Goal: Information Seeking & Learning: Find specific fact

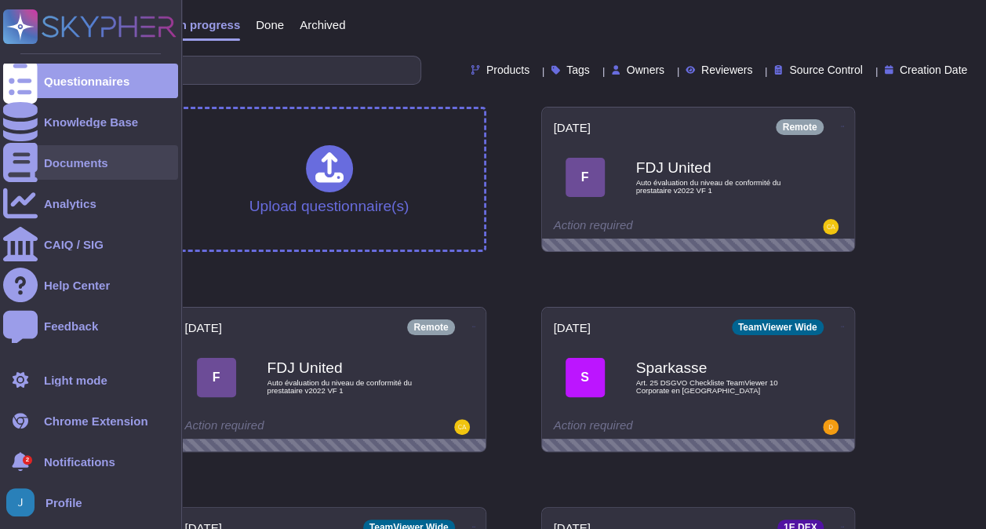
click at [54, 152] on div "Documents" at bounding box center [90, 162] width 175 height 35
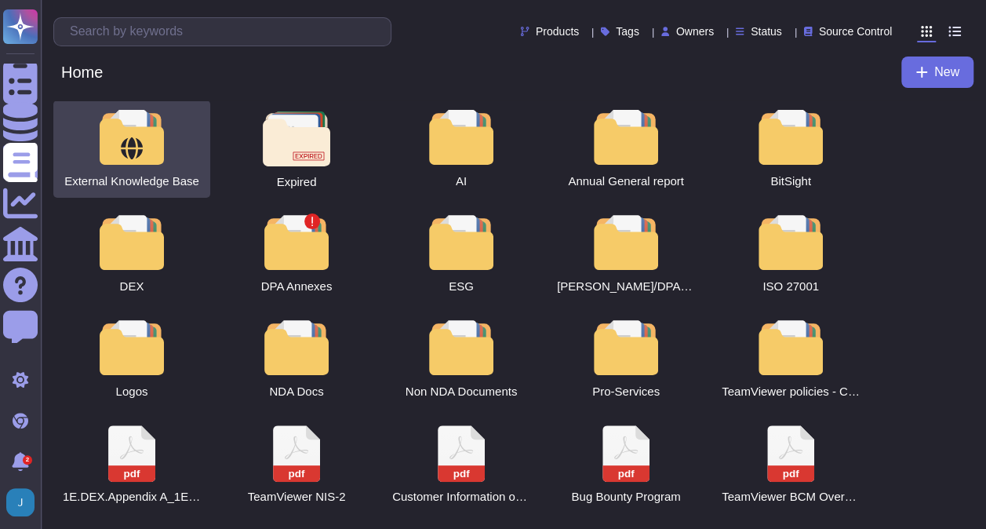
click at [144, 169] on div "External Knowledge Base" at bounding box center [131, 148] width 157 height 97
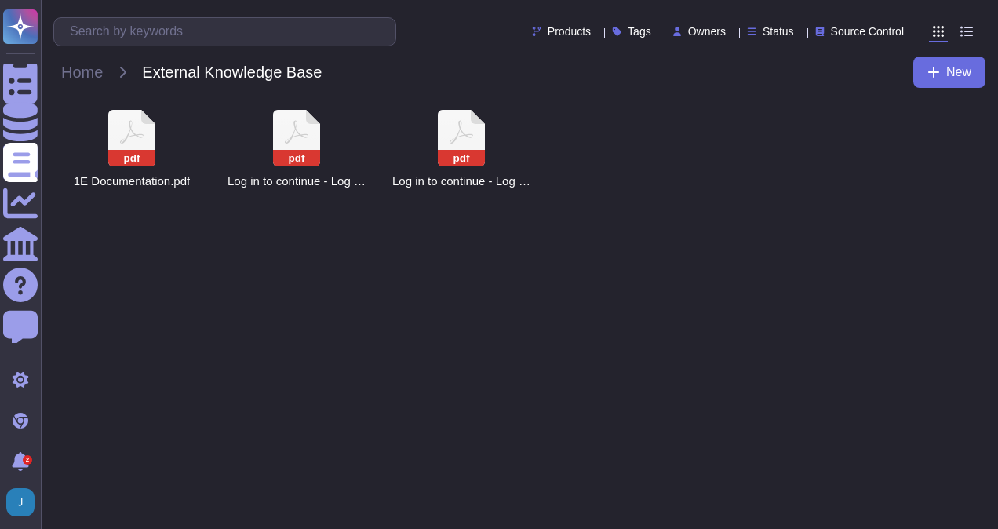
click at [144, 169] on div "pdf 1E Documentation.pdf" at bounding box center [131, 148] width 157 height 97
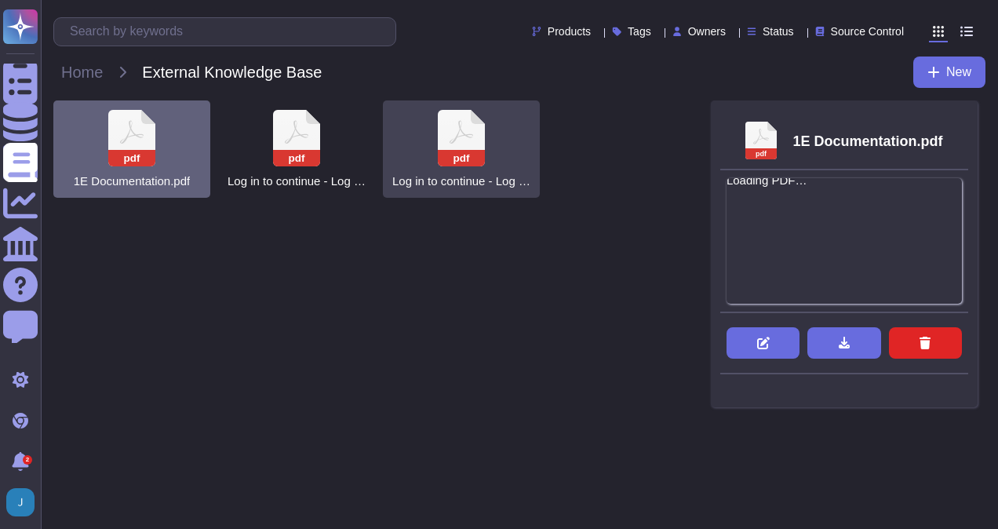
click at [496, 136] on div "pdf Log in to continue - Log in with Atlassian account.pdf" at bounding box center [461, 148] width 157 height 97
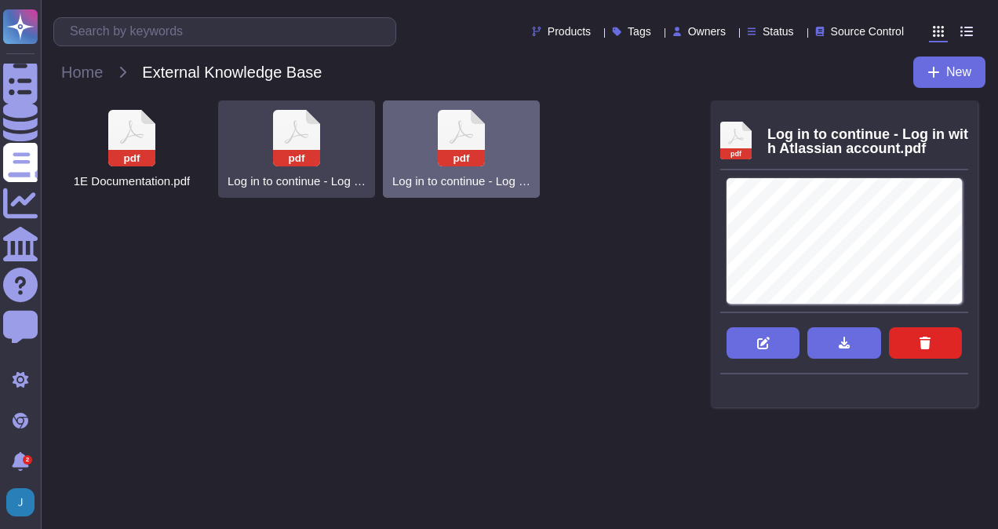
click at [305, 148] on icon at bounding box center [296, 138] width 47 height 56
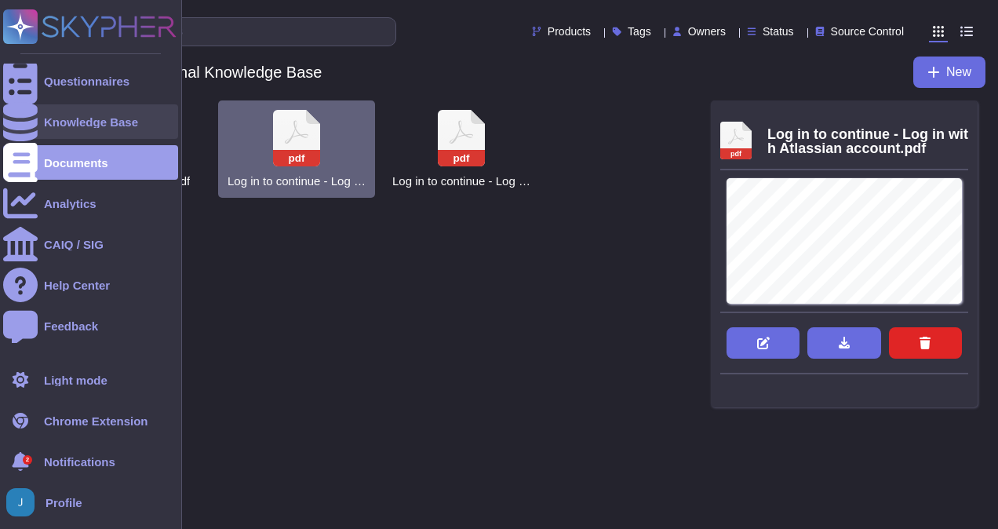
click at [75, 121] on div "Knowledge Base" at bounding box center [91, 122] width 94 height 12
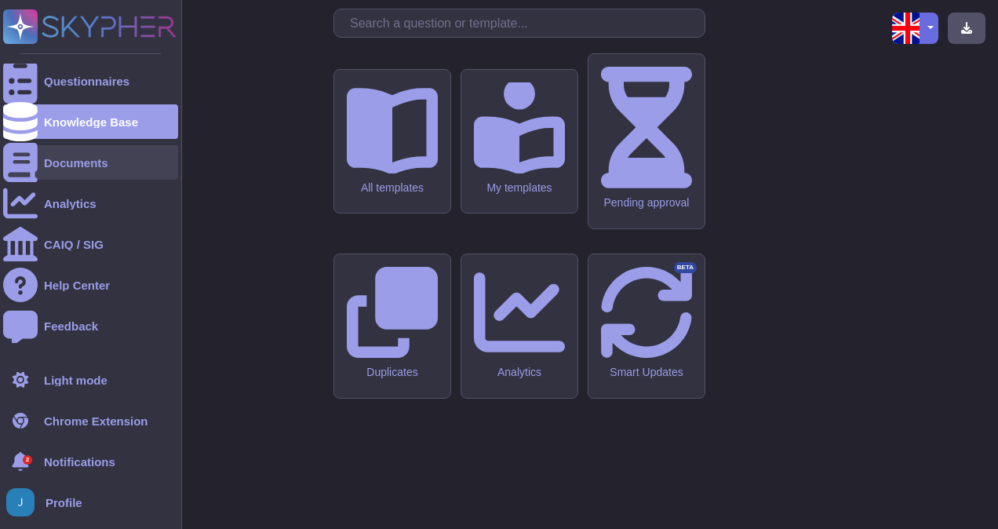
click at [77, 166] on div "Documents" at bounding box center [76, 163] width 64 height 12
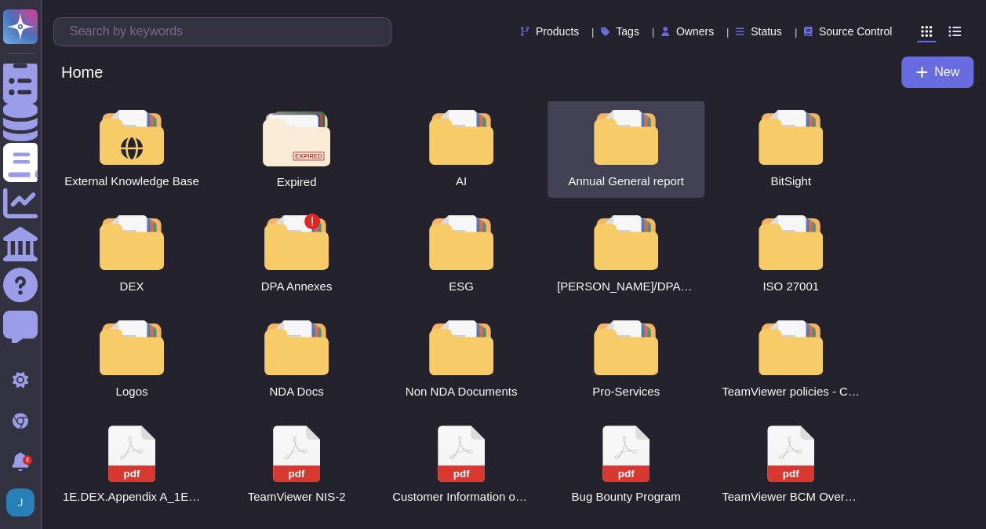
click at [647, 149] on div at bounding box center [626, 137] width 69 height 55
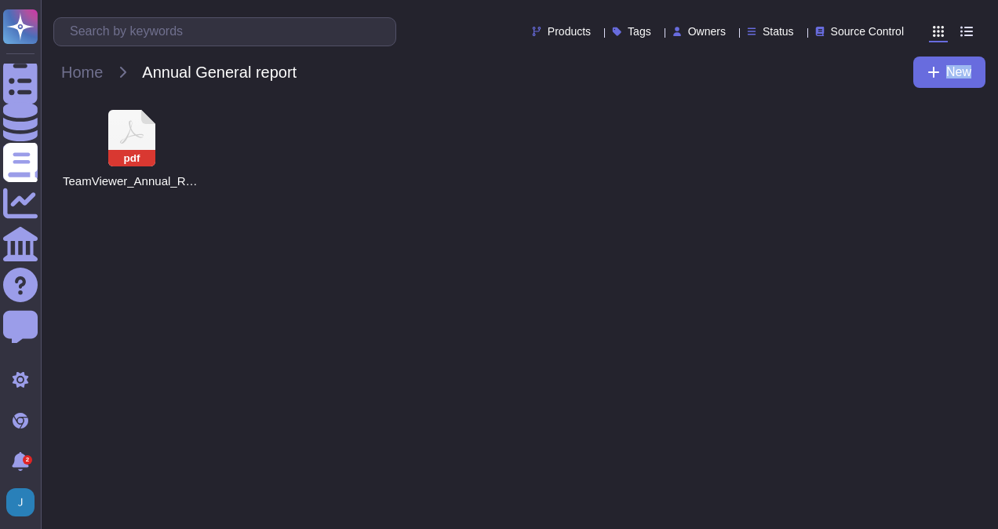
click at [647, 149] on div "pdf TeamViewer_Annual_Report_2024.pdf" at bounding box center [519, 148] width 932 height 97
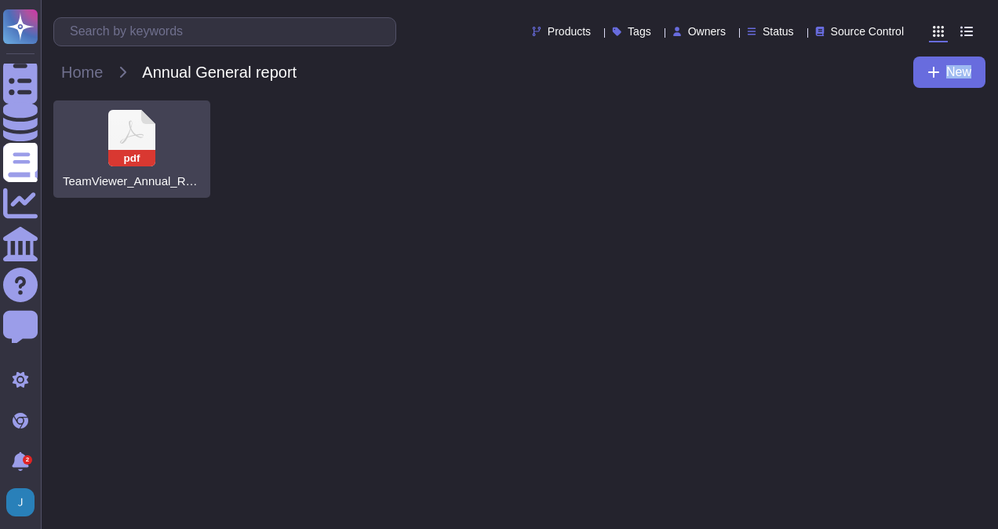
click at [166, 133] on div "pdf TeamViewer_Annual_Report_2024.pdf" at bounding box center [131, 148] width 157 height 97
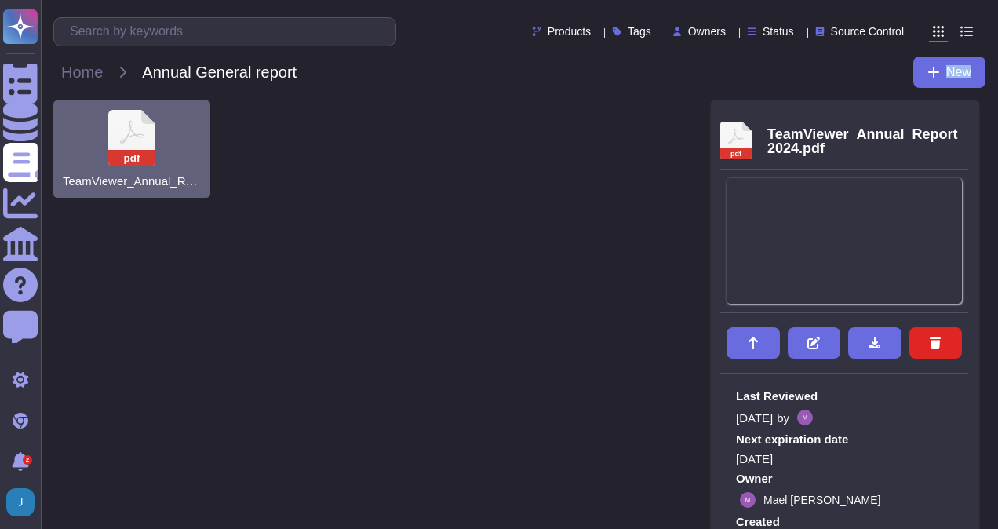
click at [166, 133] on div "pdf TeamViewer_Annual_Report_2024.pdf" at bounding box center [131, 148] width 157 height 97
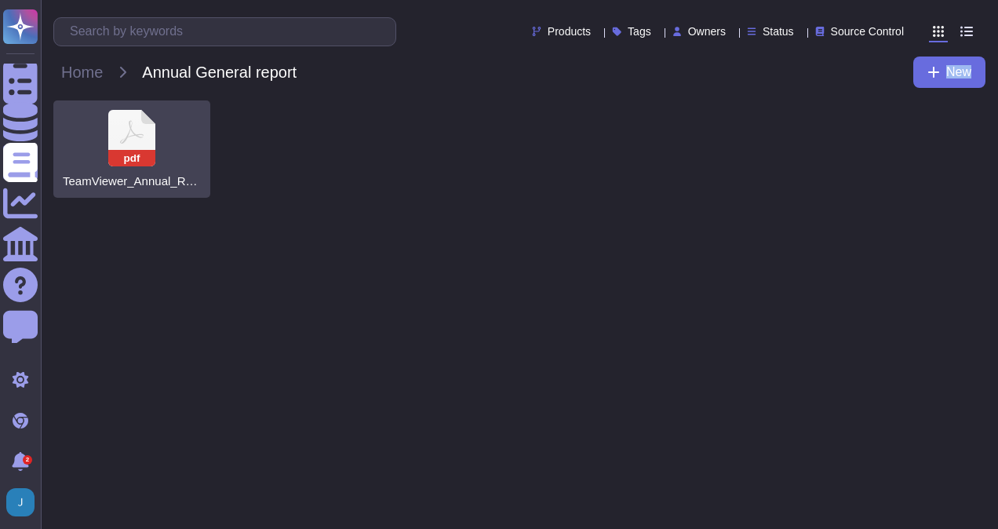
click at [120, 140] on icon at bounding box center [131, 138] width 47 height 56
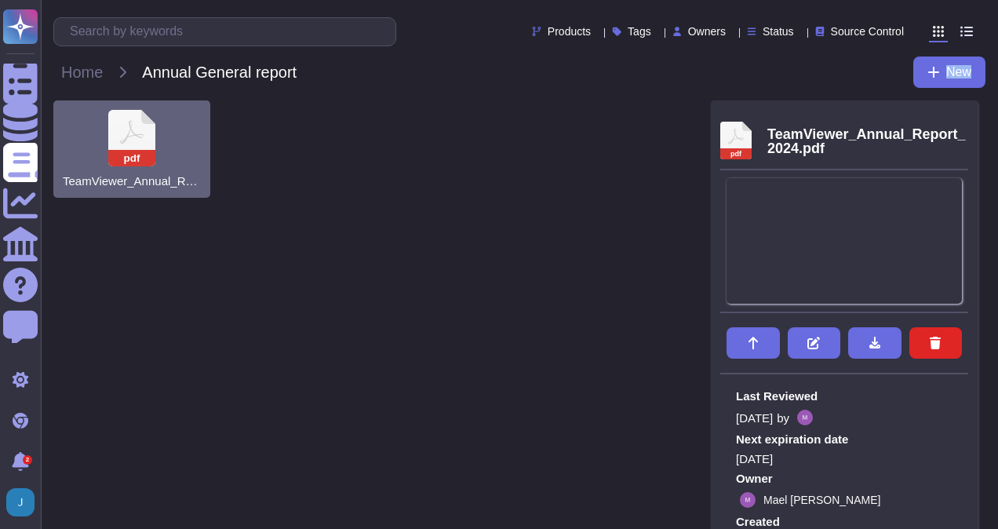
click at [120, 140] on icon at bounding box center [131, 138] width 47 height 56
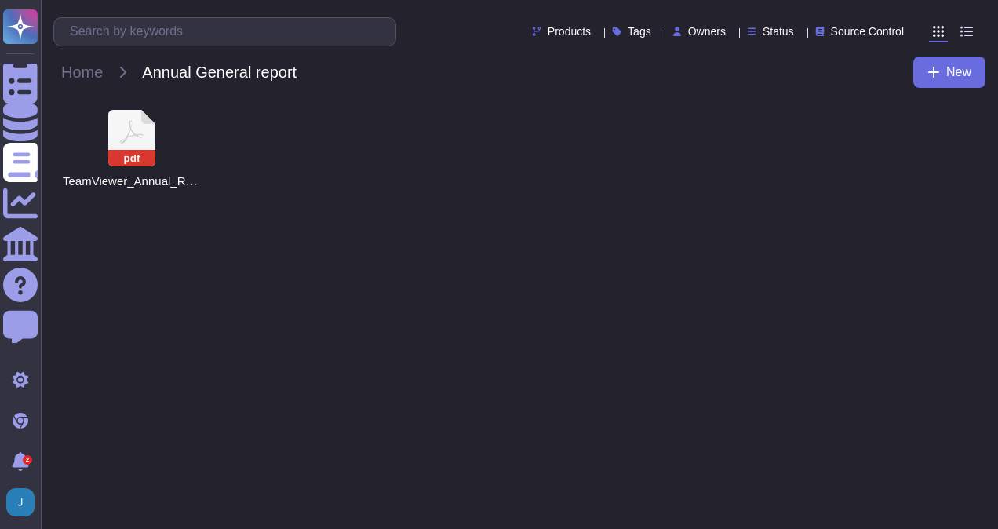
drag, startPoint x: 120, startPoint y: 140, endPoint x: 444, endPoint y: 213, distance: 332.0
click at [444, 210] on html "Questionnaires Knowledge Base Documents Analytics CAIQ / SIG Help Center Feedba…" at bounding box center [499, 105] width 998 height 210
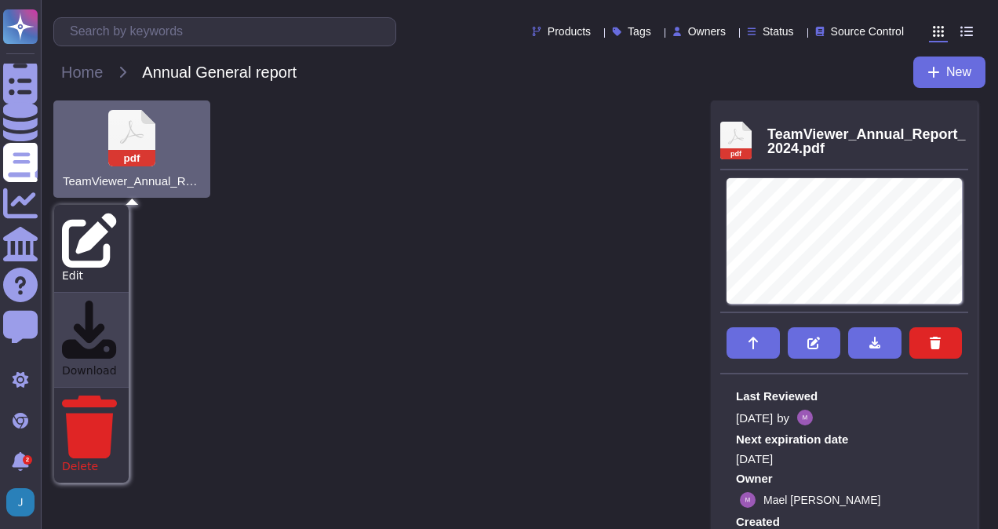
click at [117, 292] on div "Download" at bounding box center [91, 340] width 75 height 96
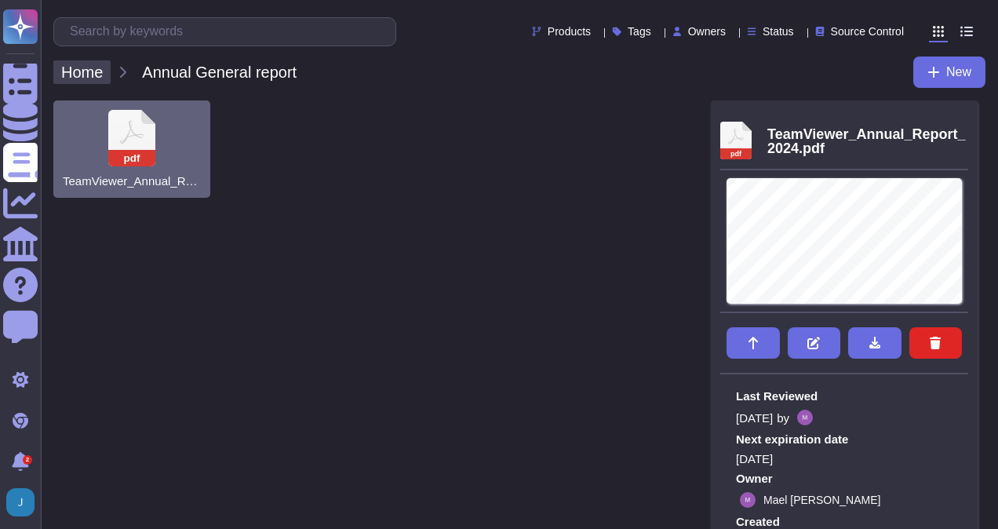
click at [78, 75] on span "Home" at bounding box center [81, 72] width 57 height 24
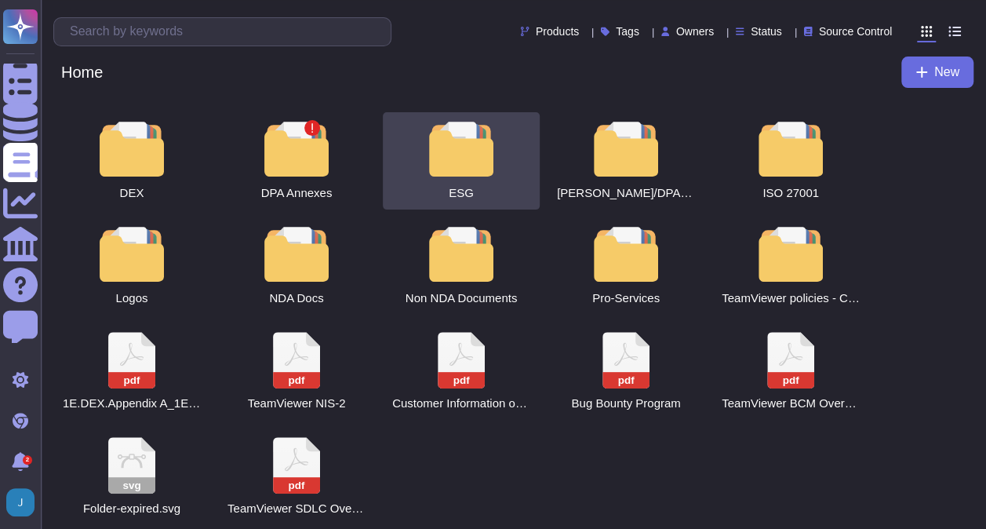
scroll to position [102, 0]
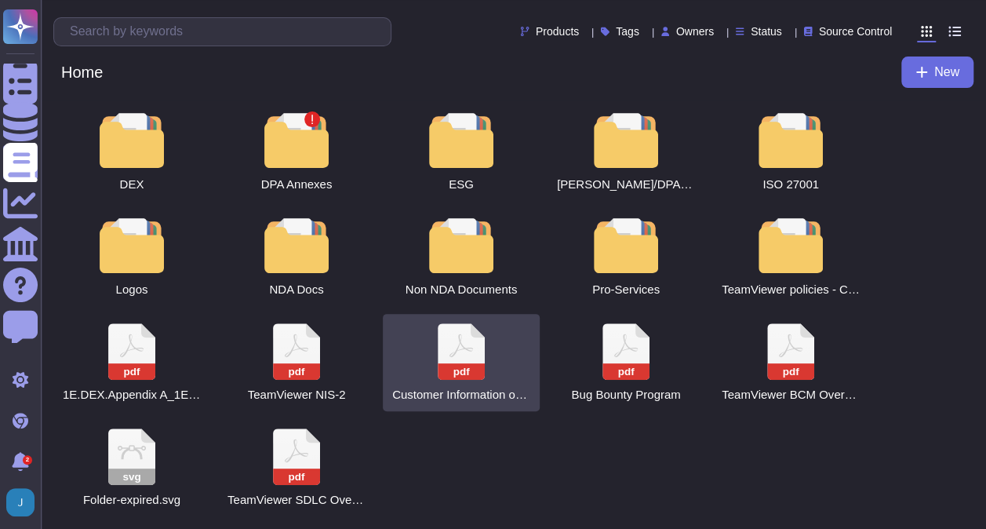
click at [448, 355] on icon at bounding box center [461, 351] width 47 height 56
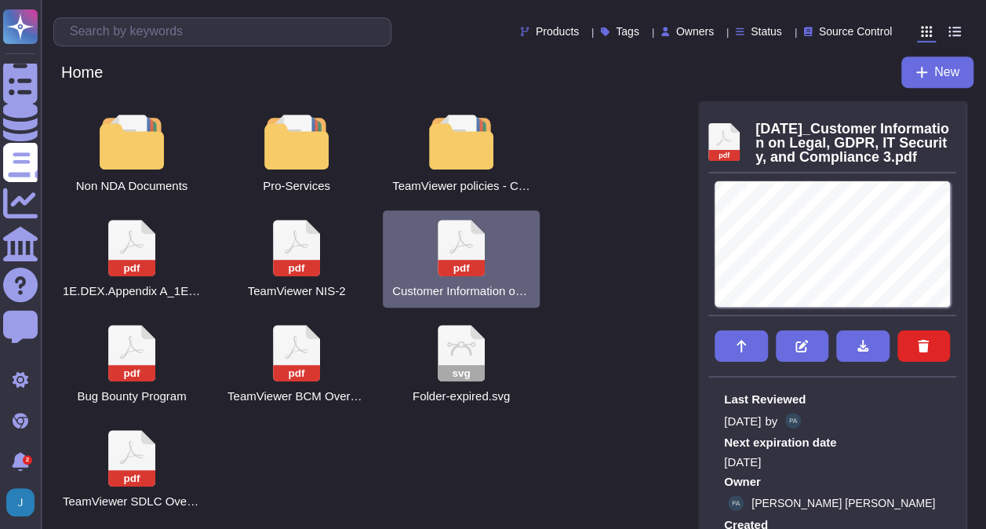
scroll to position [417, 0]
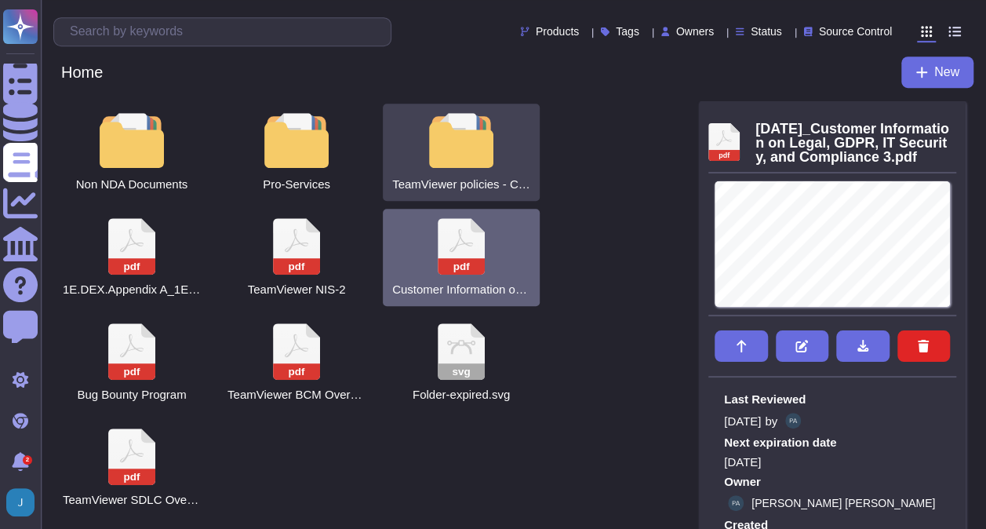
click at [444, 146] on div at bounding box center [461, 140] width 69 height 55
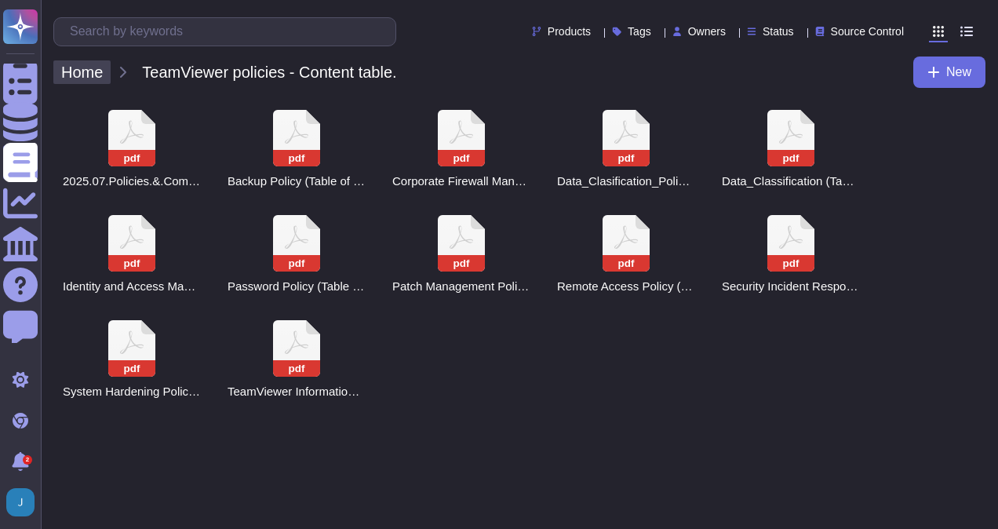
click at [78, 70] on span "Home" at bounding box center [81, 72] width 57 height 24
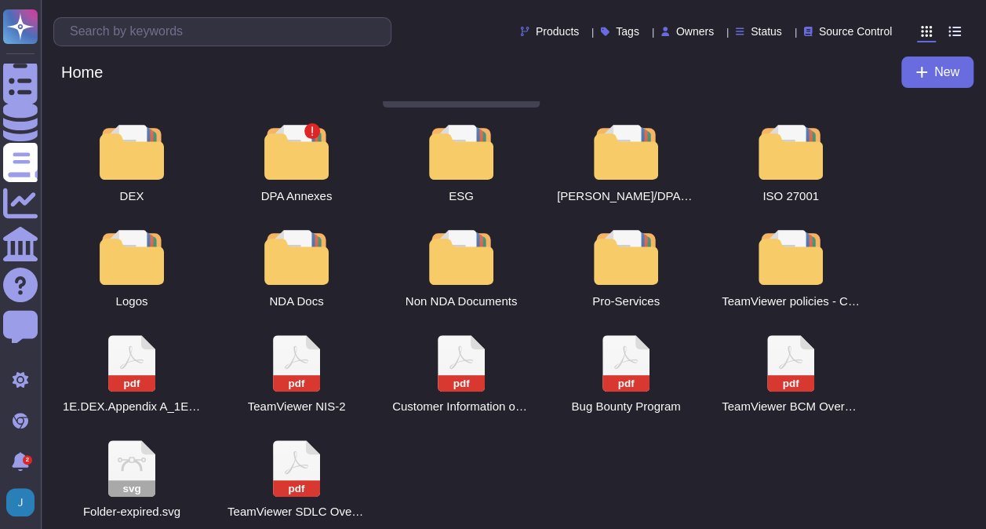
scroll to position [102, 0]
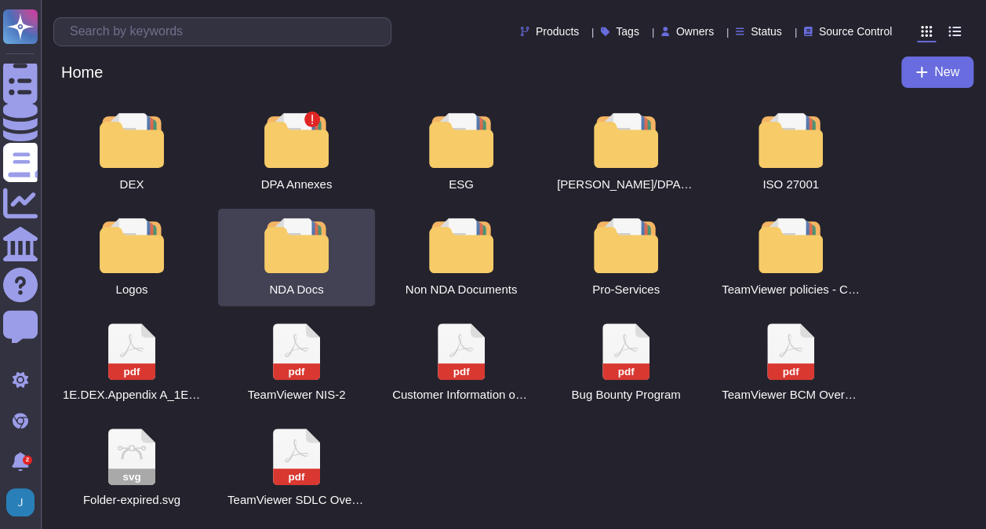
click at [300, 247] on div at bounding box center [296, 245] width 69 height 55
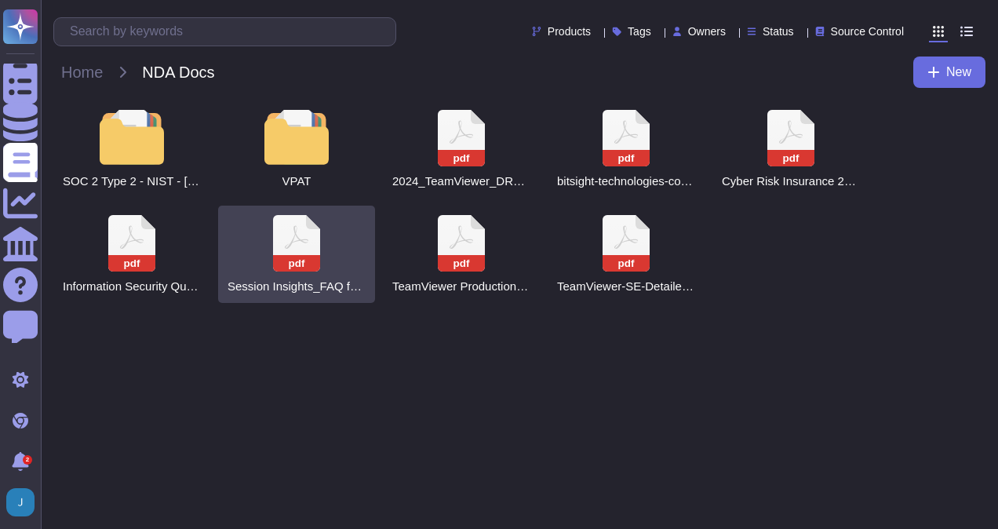
click at [301, 247] on icon at bounding box center [296, 243] width 47 height 56
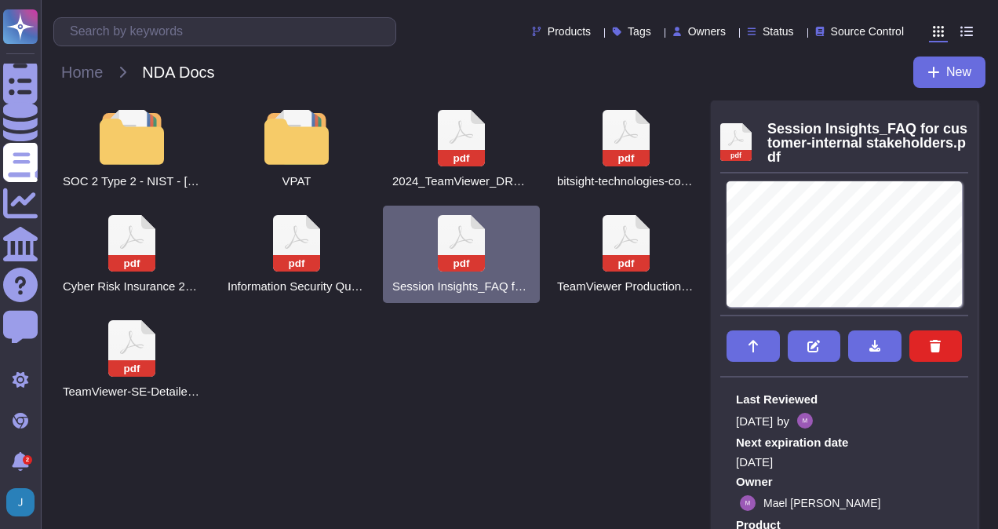
click at [361, 421] on html "Questionnaires Knowledge Base Documents Analytics CAIQ / SIG Help Center Feedba…" at bounding box center [499, 210] width 998 height 421
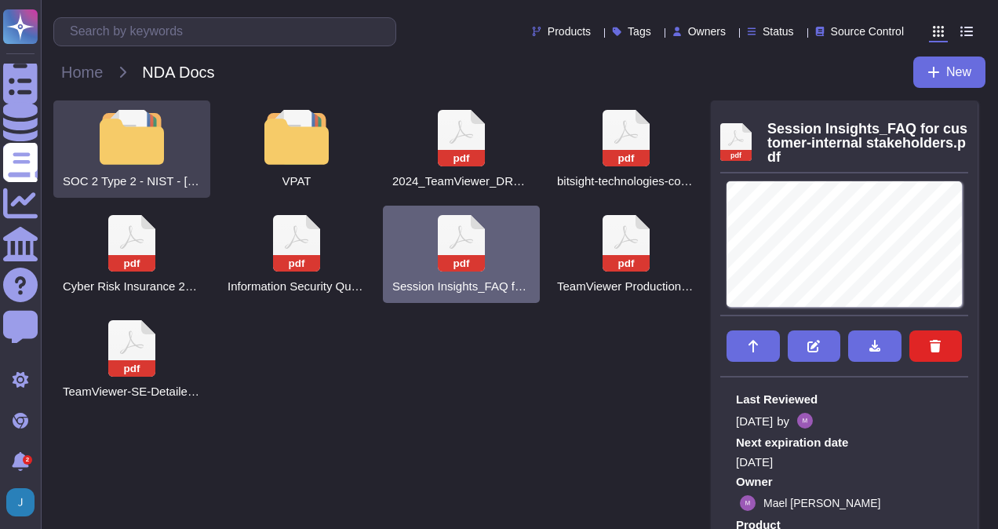
click at [126, 144] on div at bounding box center [131, 137] width 69 height 55
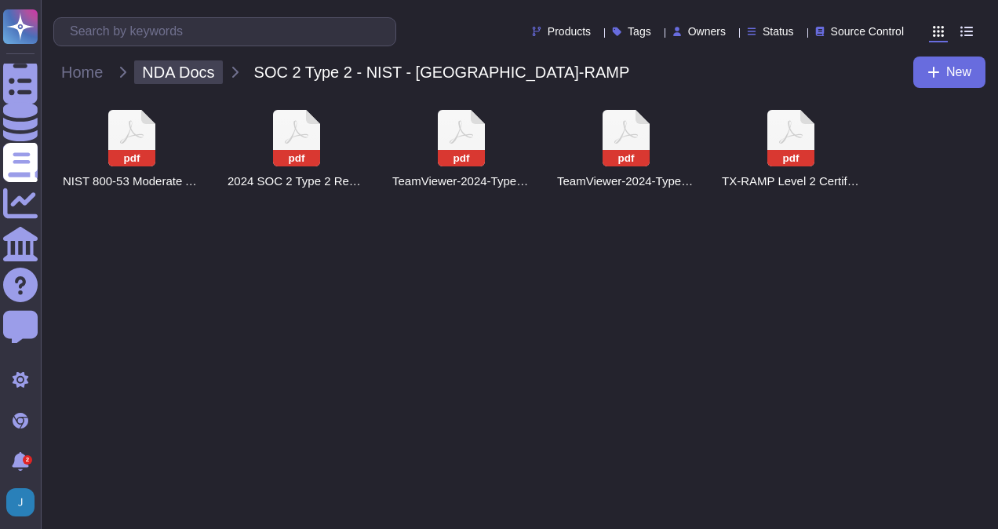
click at [206, 69] on span "NDA Docs" at bounding box center [178, 72] width 88 height 24
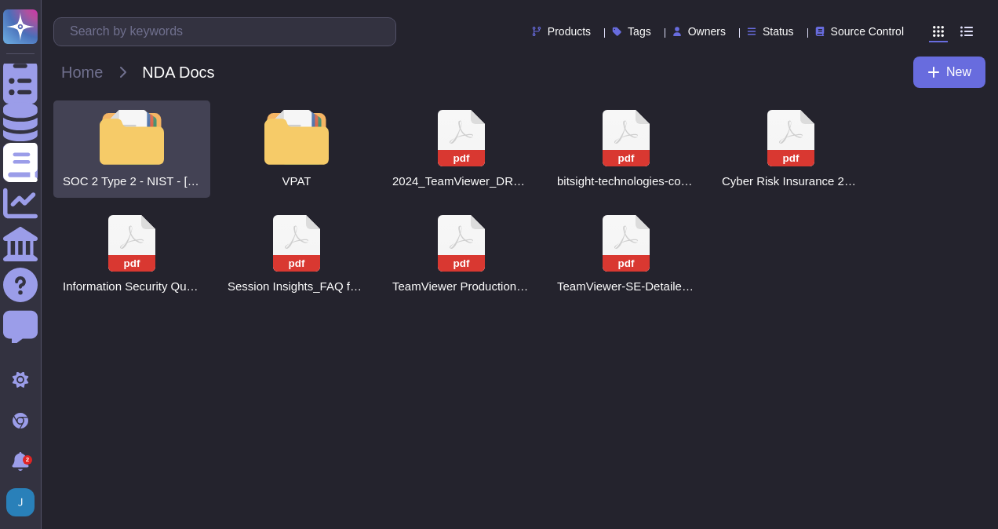
click at [170, 143] on div "SOC 2 Type 2 - NIST - [GEOGRAPHIC_DATA]-RAMP" at bounding box center [131, 148] width 157 height 97
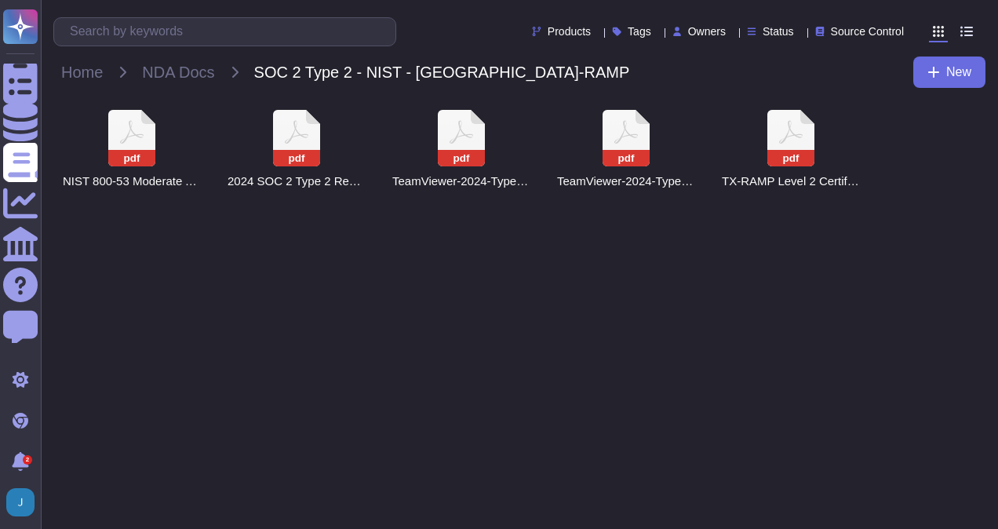
click at [170, 143] on div "pdf NIST 800-53 Moderate Attestation for DEX platform" at bounding box center [131, 148] width 157 height 97
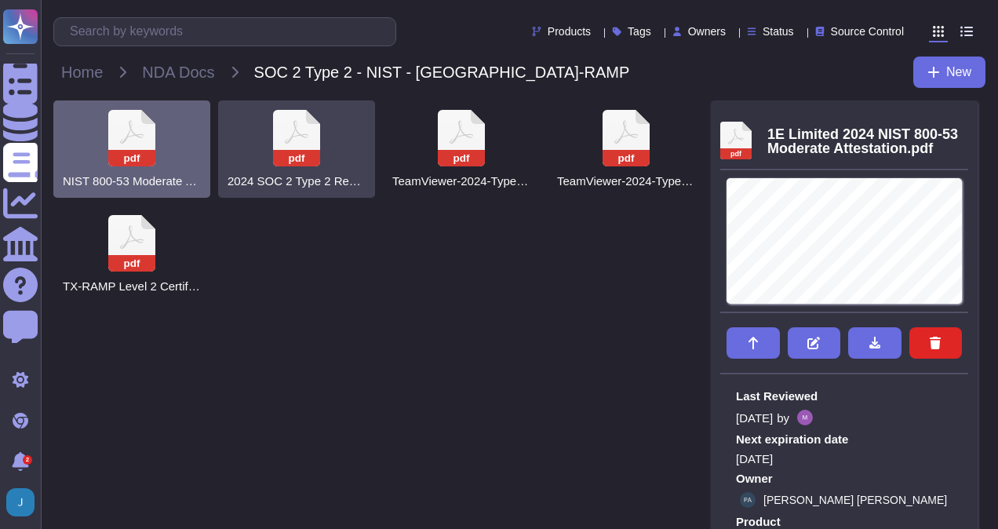
click at [273, 140] on icon at bounding box center [296, 138] width 47 height 56
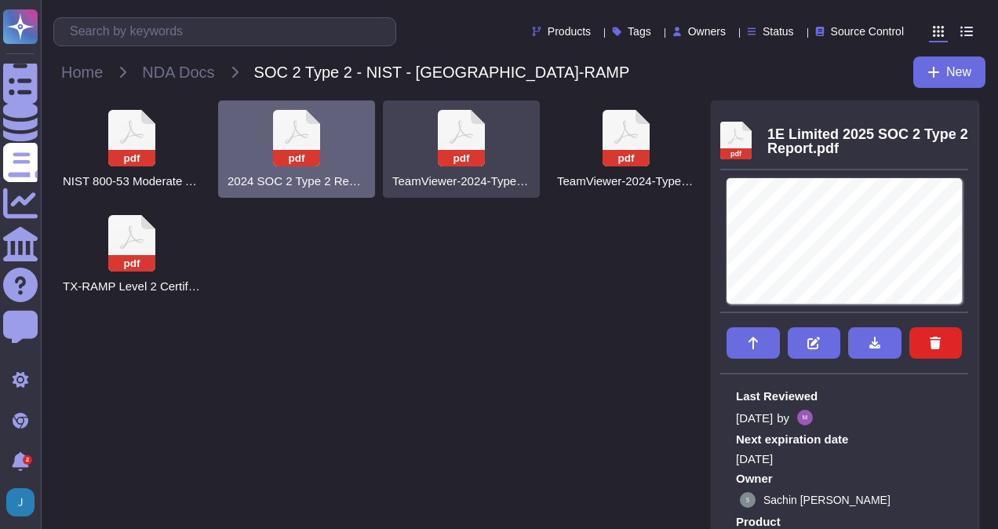
click at [461, 157] on rect at bounding box center [461, 158] width 47 height 16
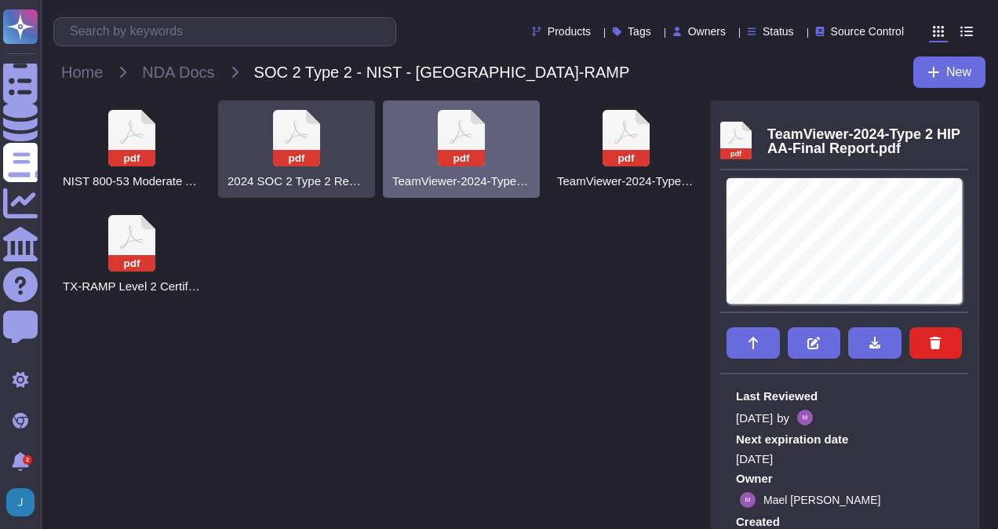
click at [308, 157] on rect at bounding box center [296, 158] width 47 height 16
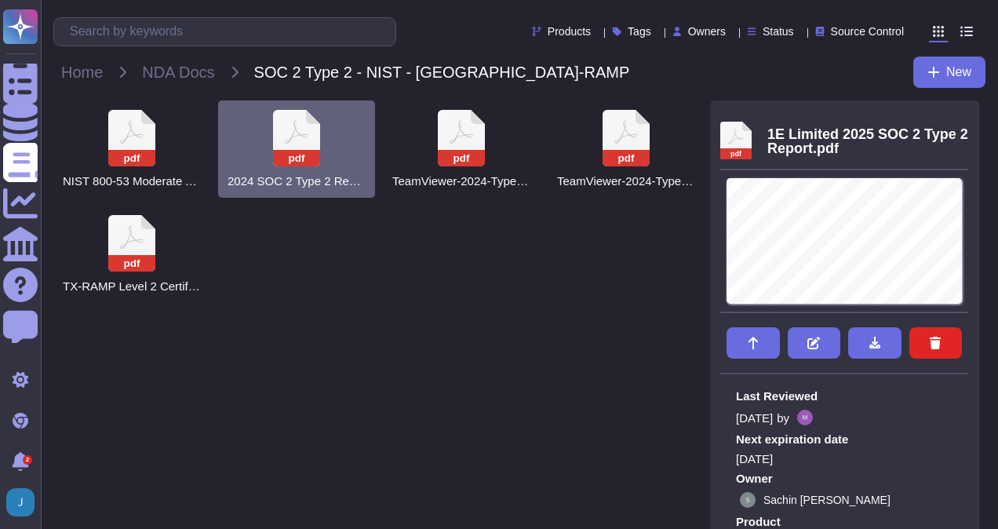
click at [968, 117] on icon at bounding box center [968, 117] width 0 height 0
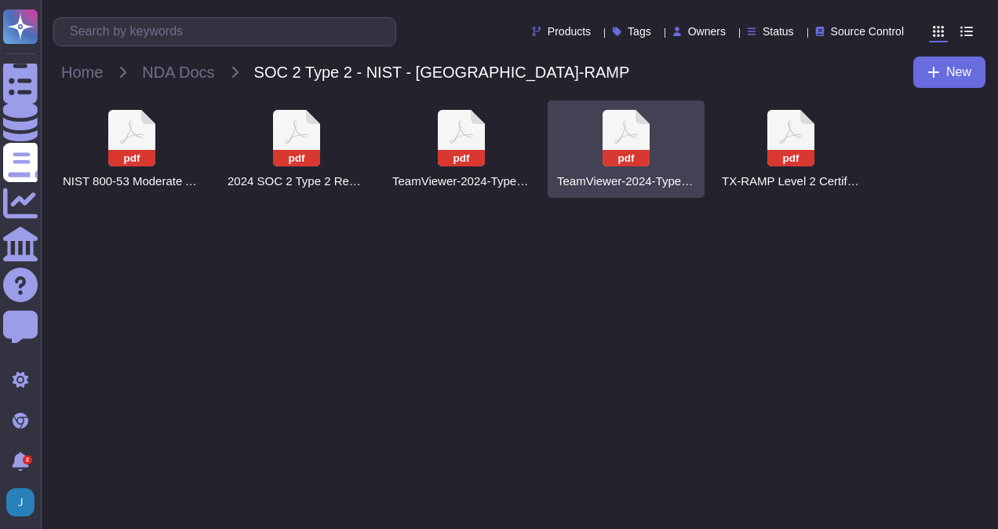
click at [643, 140] on icon at bounding box center [626, 138] width 47 height 56
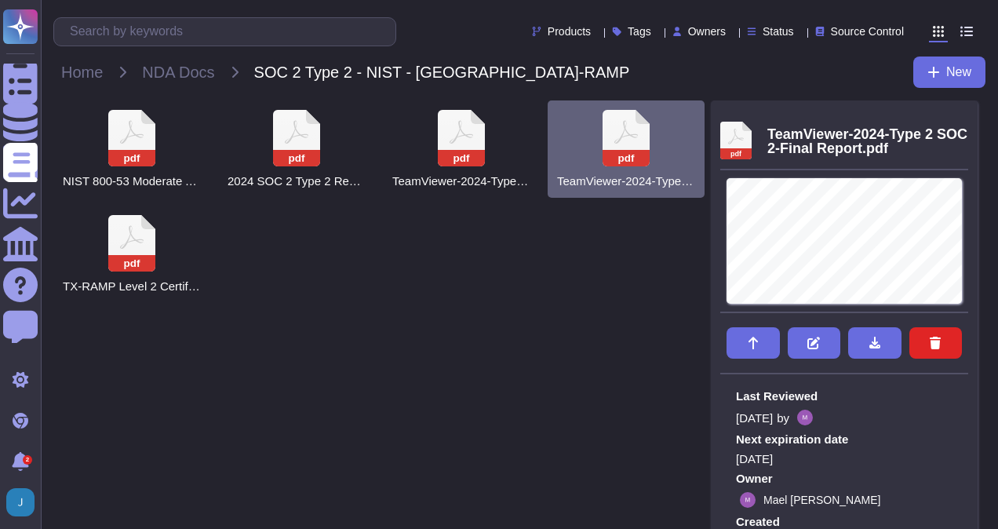
click at [636, 150] on rect at bounding box center [626, 158] width 47 height 16
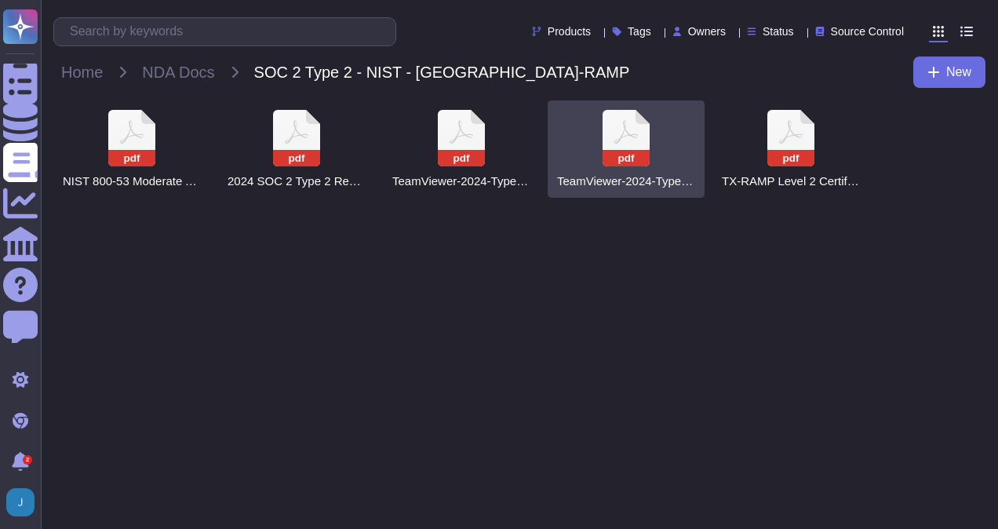
click at [636, 150] on rect at bounding box center [626, 158] width 47 height 16
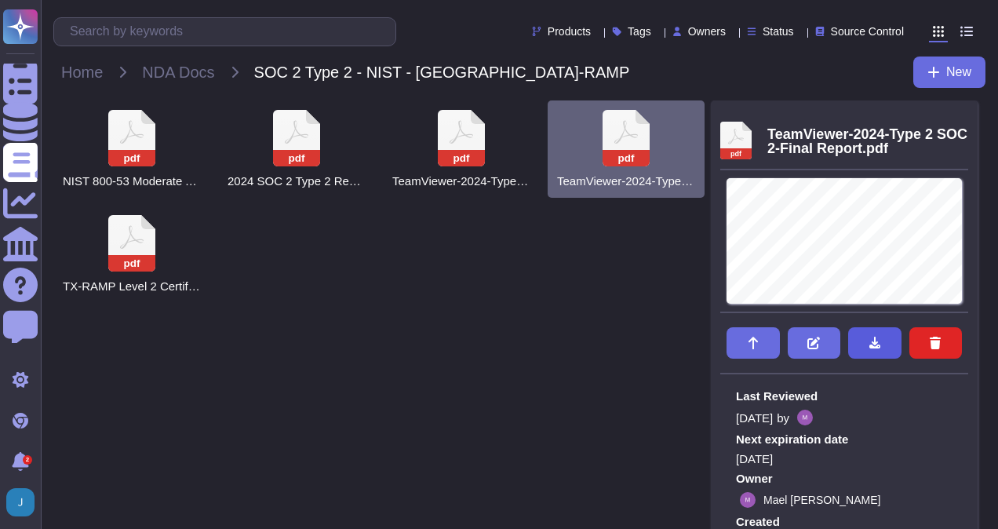
click at [882, 342] on button at bounding box center [874, 342] width 53 height 31
click at [205, 78] on span "NDA Docs" at bounding box center [178, 72] width 88 height 24
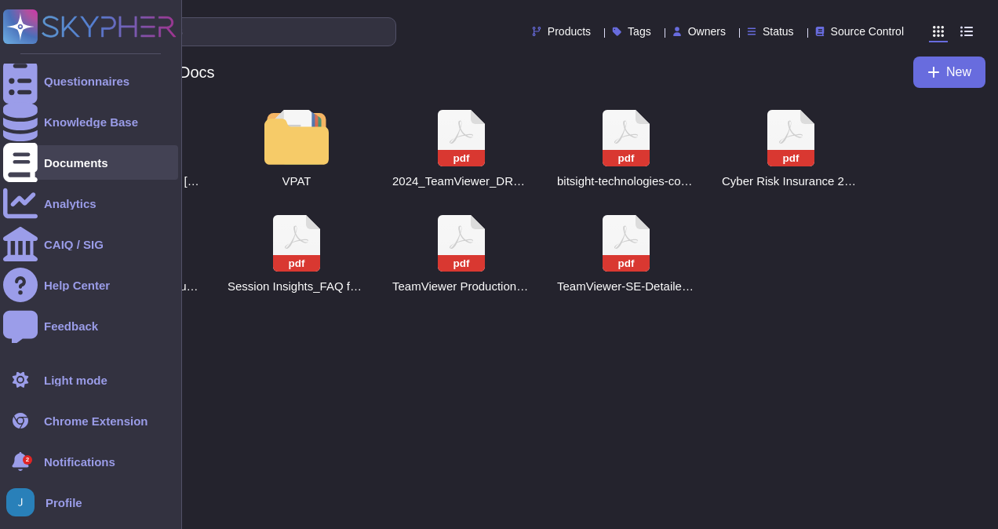
click at [60, 160] on div "Documents" at bounding box center [76, 163] width 64 height 12
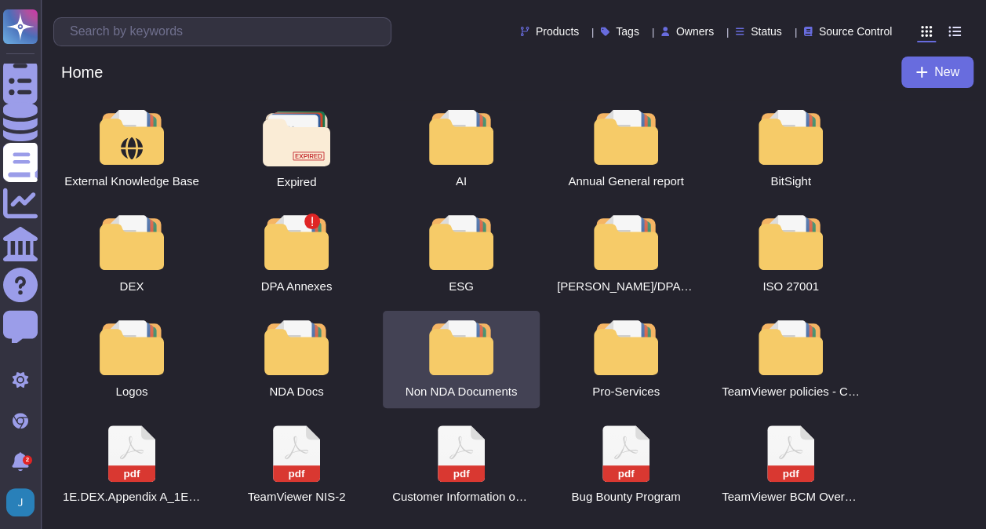
click at [470, 356] on div at bounding box center [461, 347] width 69 height 55
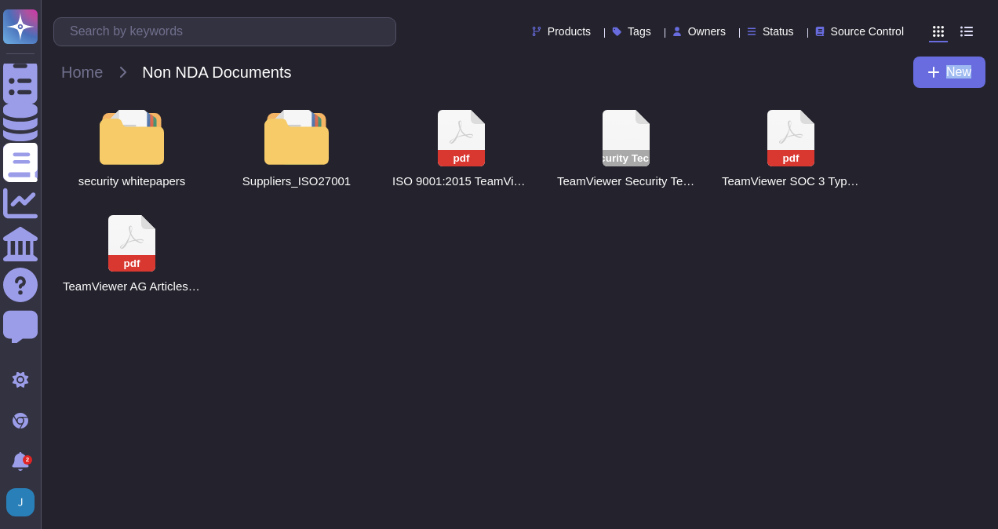
click at [470, 315] on html "Questionnaires Knowledge Base Documents Analytics CAIQ / SIG Help Center Feedba…" at bounding box center [499, 157] width 998 height 315
click at [750, 232] on div "security whitepapers Suppliers_ISO27001 pdf ISO 9001:2015 TeamViewer Certificat…" at bounding box center [519, 201] width 932 height 202
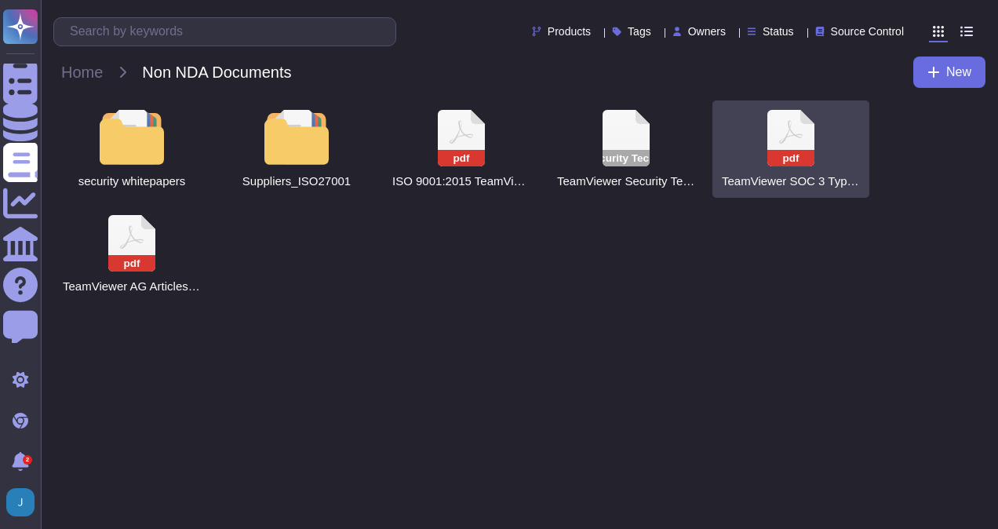
click at [807, 140] on icon at bounding box center [790, 138] width 47 height 56
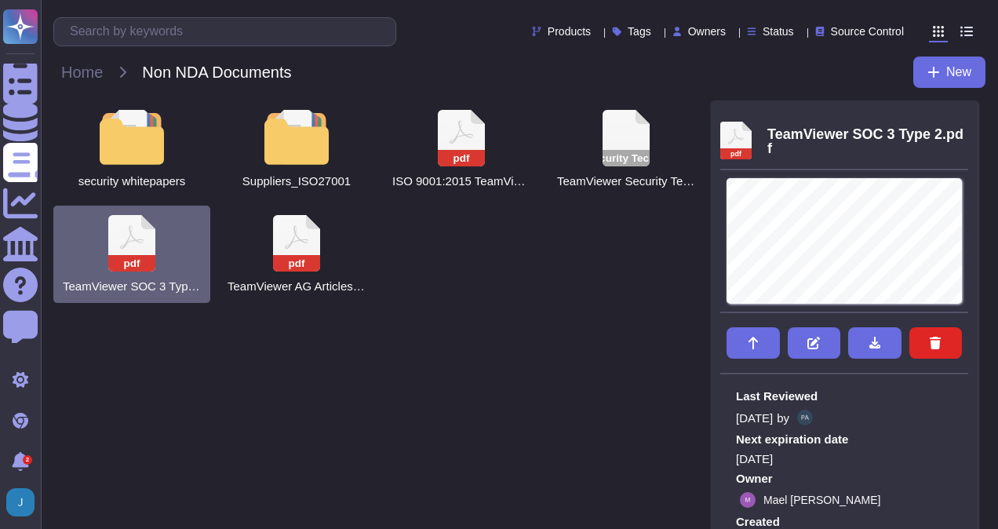
click at [465, 261] on div "security whitepapers Suppliers_ISO27001 pdf ISO 9001:2015 TeamViewer Certificat…" at bounding box center [382, 201] width 658 height 202
click at [968, 117] on icon at bounding box center [968, 117] width 0 height 0
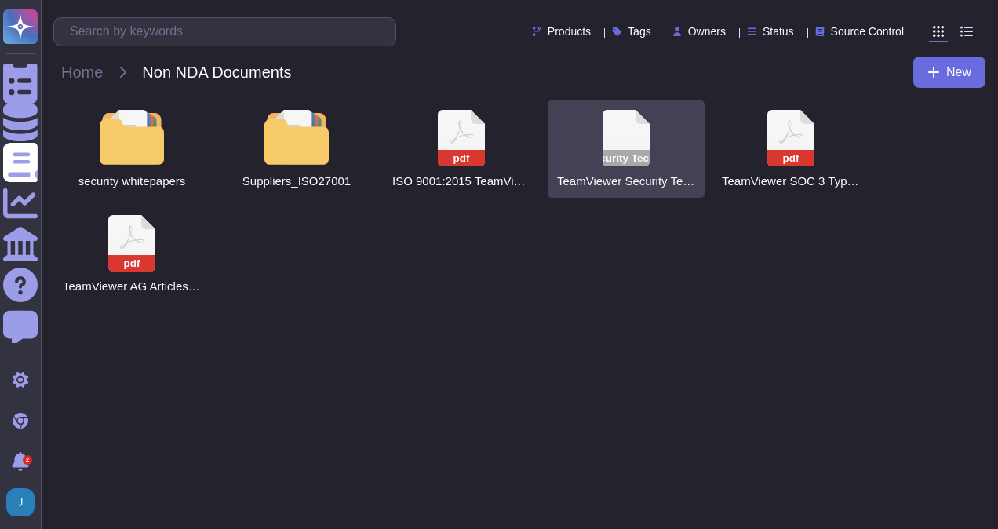
click at [636, 157] on rect at bounding box center [626, 158] width 47 height 16
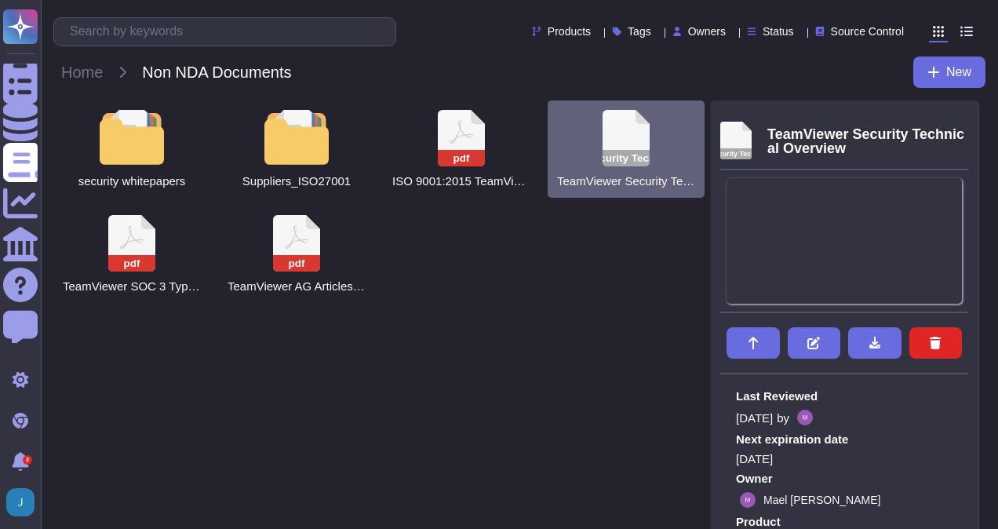
click at [541, 268] on div "security whitepapers Suppliers_ISO27001 pdf ISO 9001:2015 TeamViewer Certificat…" at bounding box center [382, 201] width 658 height 202
click at [588, 248] on div "security whitepapers Suppliers_ISO27001 pdf ISO 9001:2015 TeamViewer Certificat…" at bounding box center [382, 201] width 658 height 202
click at [968, 117] on icon at bounding box center [968, 117] width 0 height 0
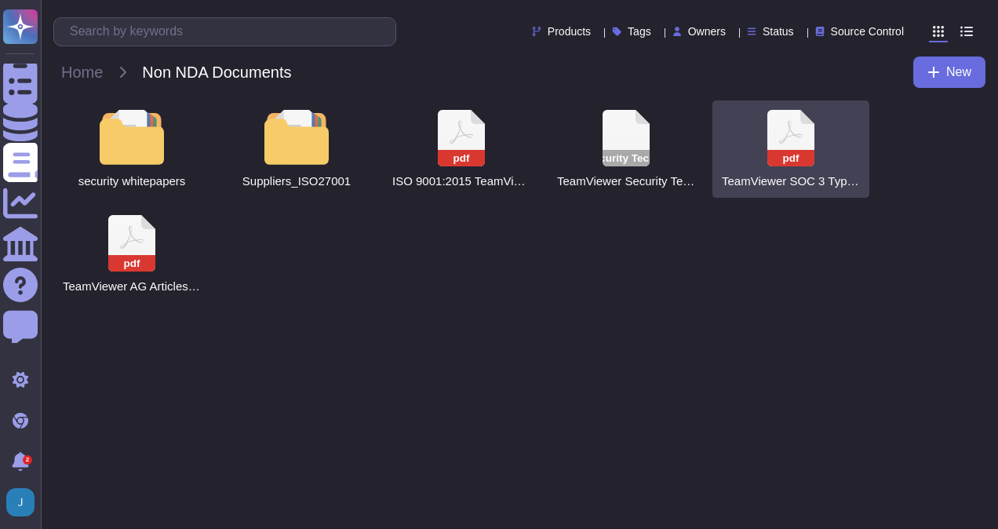
click at [808, 136] on icon at bounding box center [790, 138] width 47 height 56
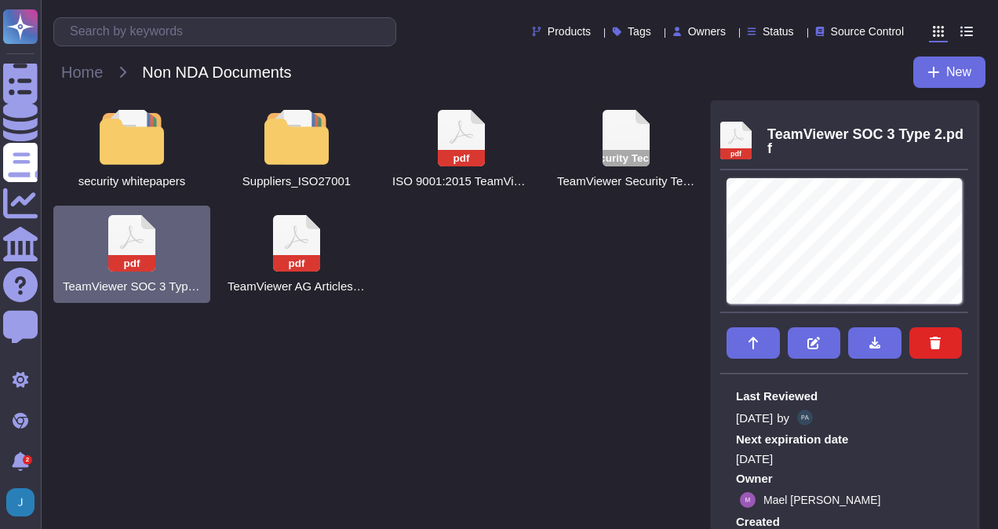
click at [571, 268] on div "security whitepapers Suppliers_ISO27001 pdf ISO 9001:2015 TeamViewer Certificat…" at bounding box center [382, 201] width 658 height 202
click at [590, 72] on div "Home Non NDA Documents New" at bounding box center [519, 71] width 932 height 31
click at [968, 117] on icon at bounding box center [968, 117] width 0 height 0
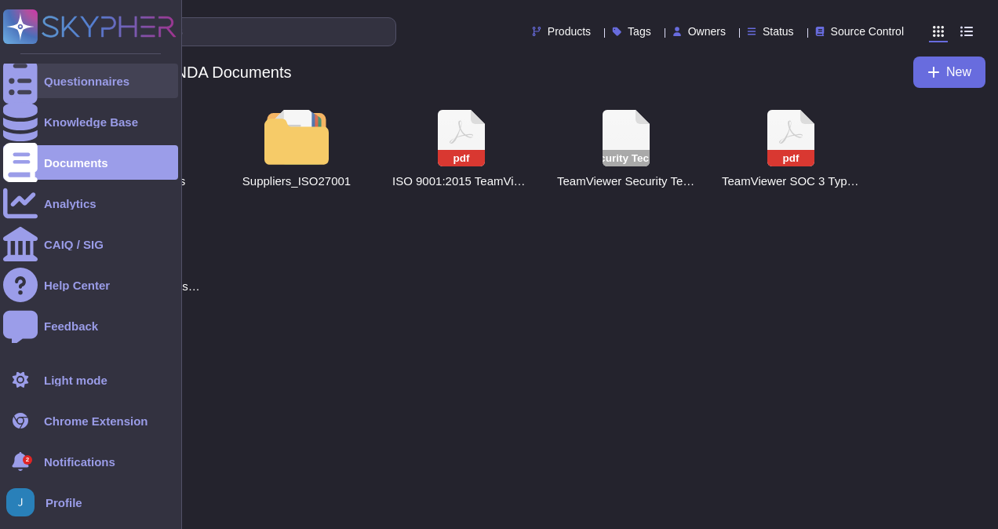
click at [93, 87] on div "Questionnaires" at bounding box center [90, 81] width 175 height 35
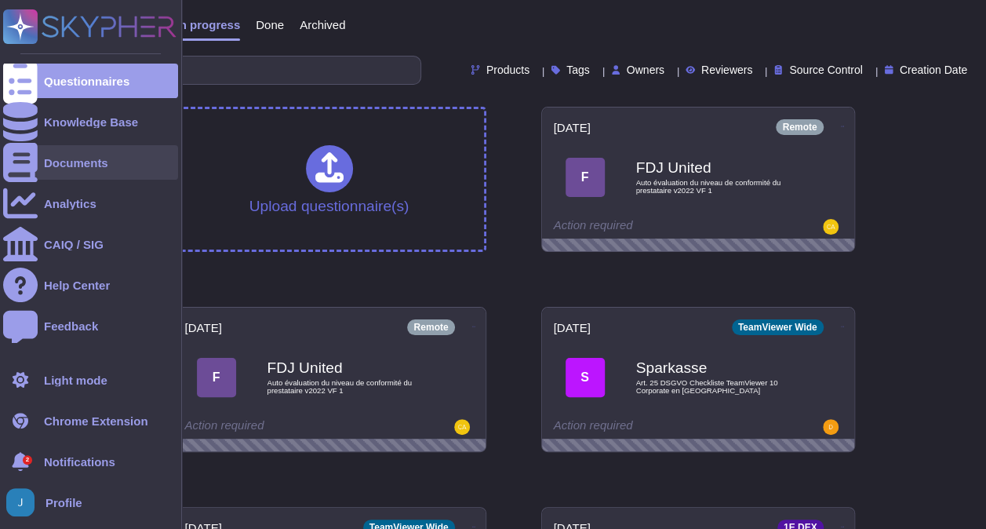
click at [85, 168] on div "Documents" at bounding box center [76, 163] width 64 height 12
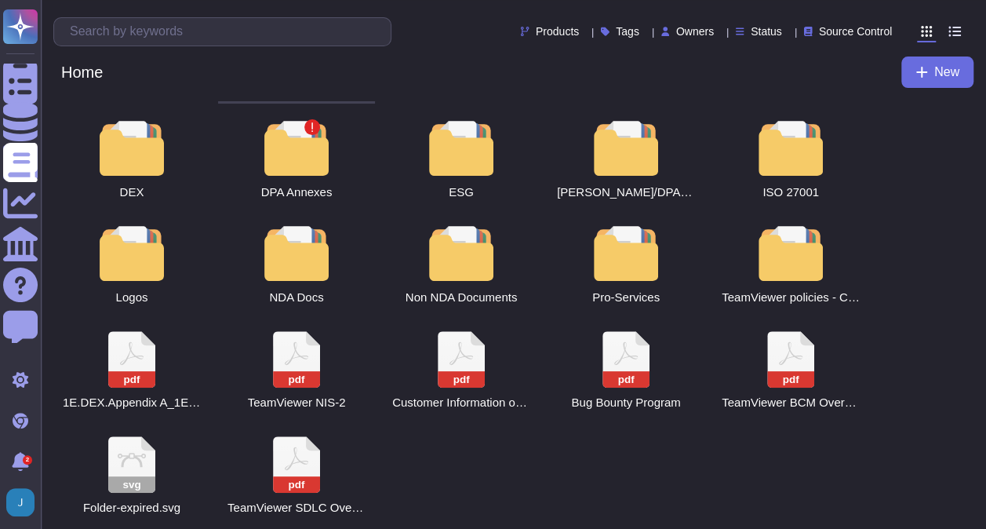
scroll to position [102, 0]
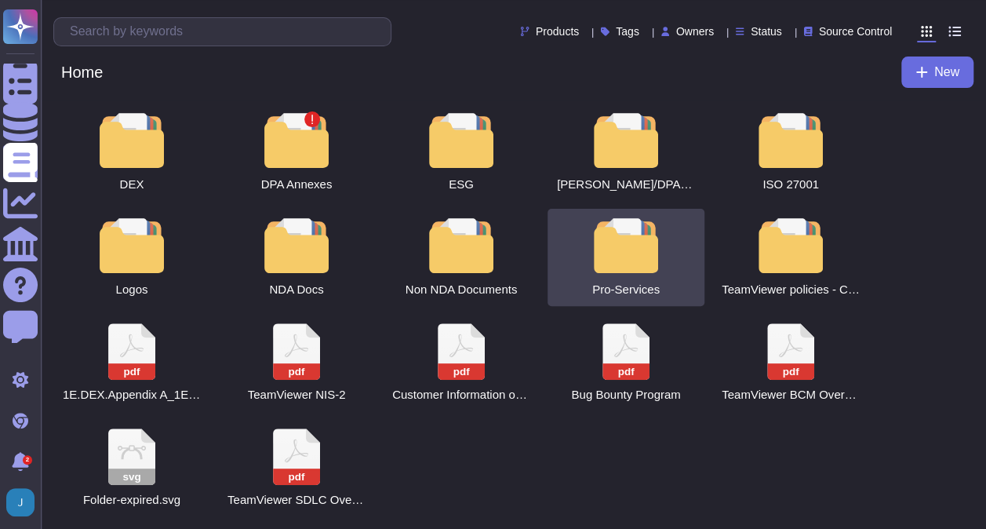
click at [622, 235] on div at bounding box center [626, 245] width 69 height 55
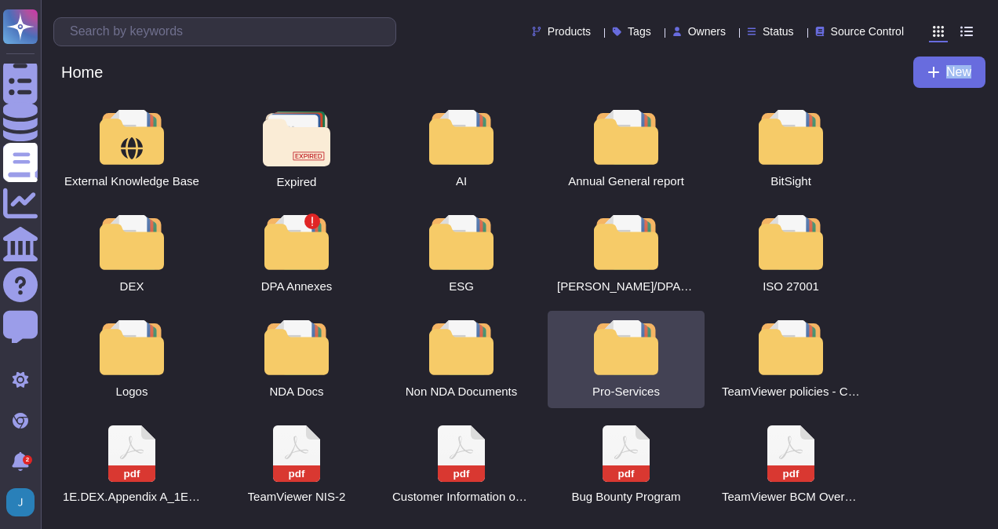
click at [622, 235] on html "Questionnaires Knowledge Base Documents Analytics CAIQ / SIG Help Center Feedba…" at bounding box center [499, 315] width 998 height 631
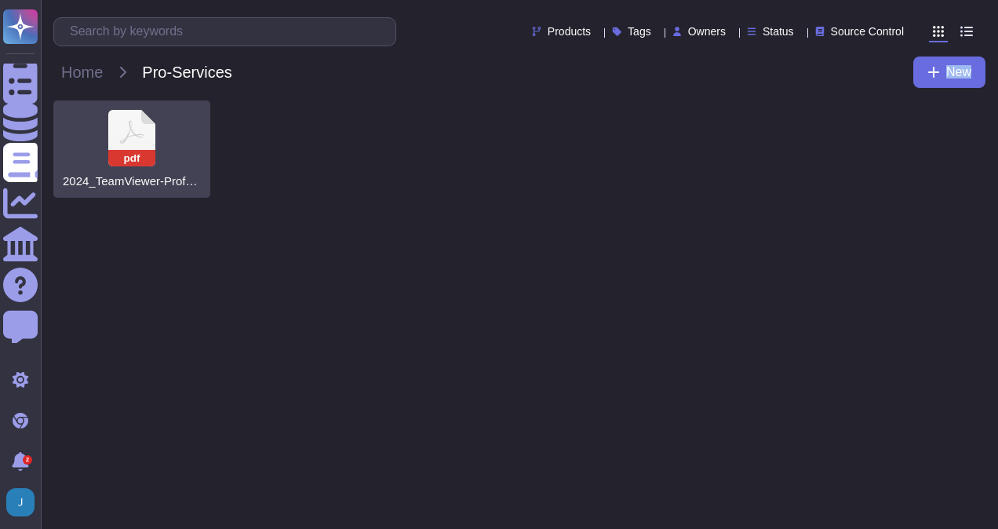
click at [150, 162] on rect at bounding box center [131, 158] width 47 height 16
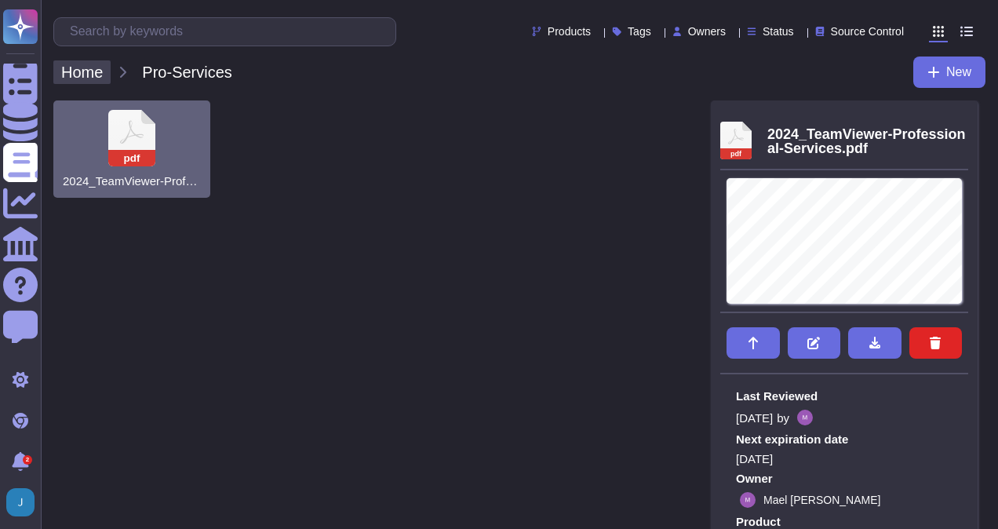
click at [78, 75] on span "Home" at bounding box center [81, 72] width 57 height 24
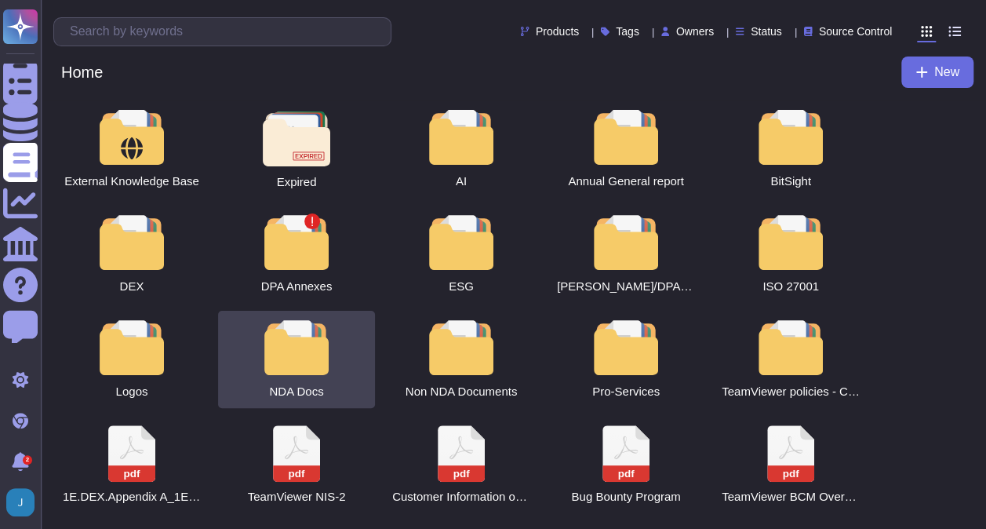
click at [290, 354] on div at bounding box center [296, 347] width 69 height 55
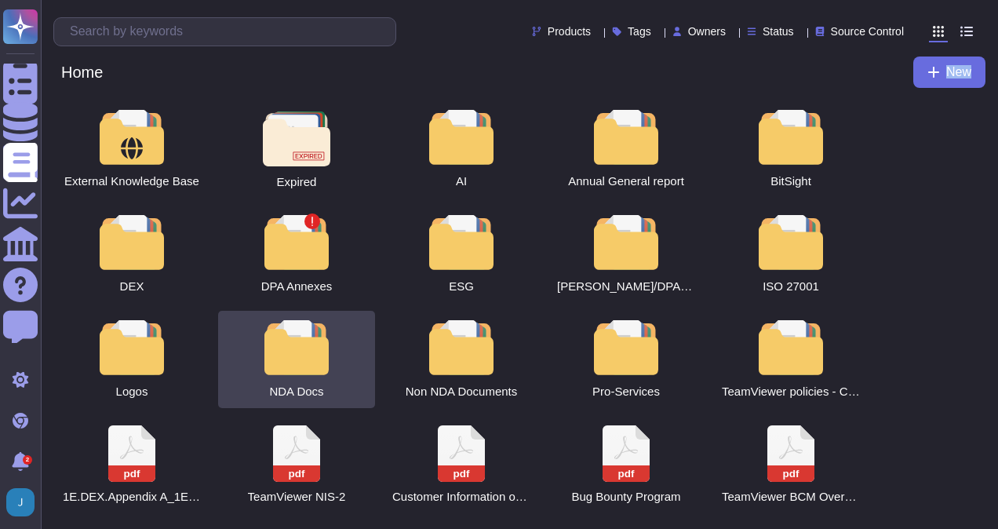
click at [290, 354] on html "Questionnaires Knowledge Base Documents Analytics CAIQ / SIG Help Center Feedba…" at bounding box center [499, 315] width 998 height 631
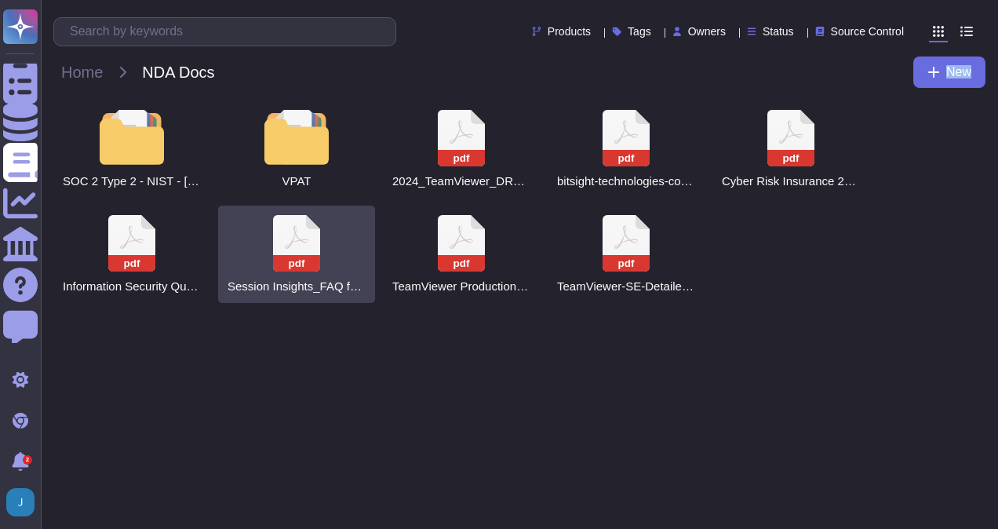
click at [297, 240] on icon at bounding box center [297, 237] width 24 height 24
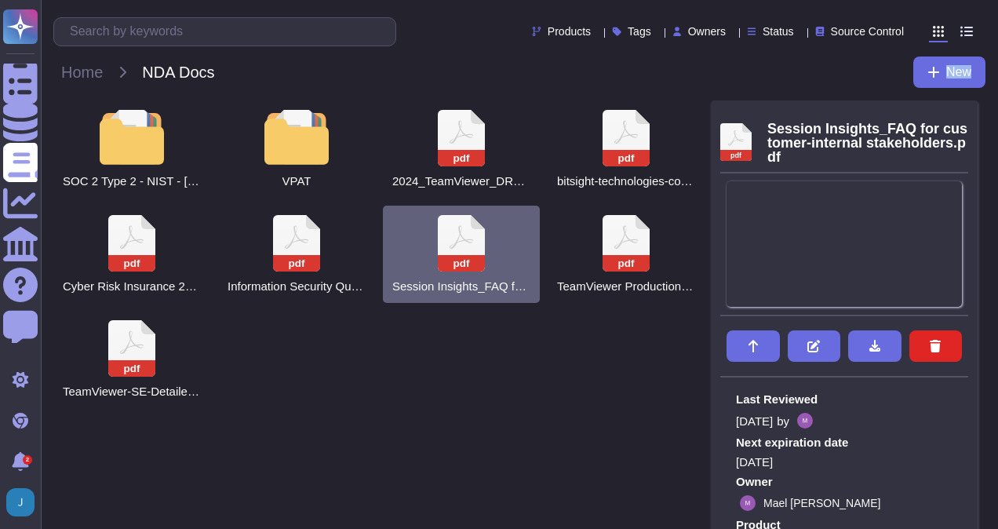
click at [471, 232] on icon at bounding box center [461, 243] width 47 height 56
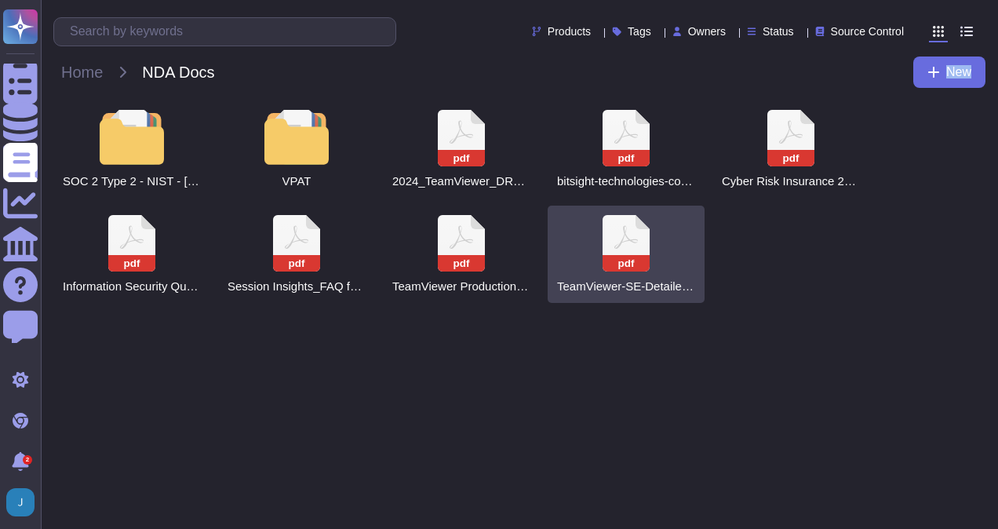
click at [645, 236] on icon at bounding box center [626, 243] width 47 height 56
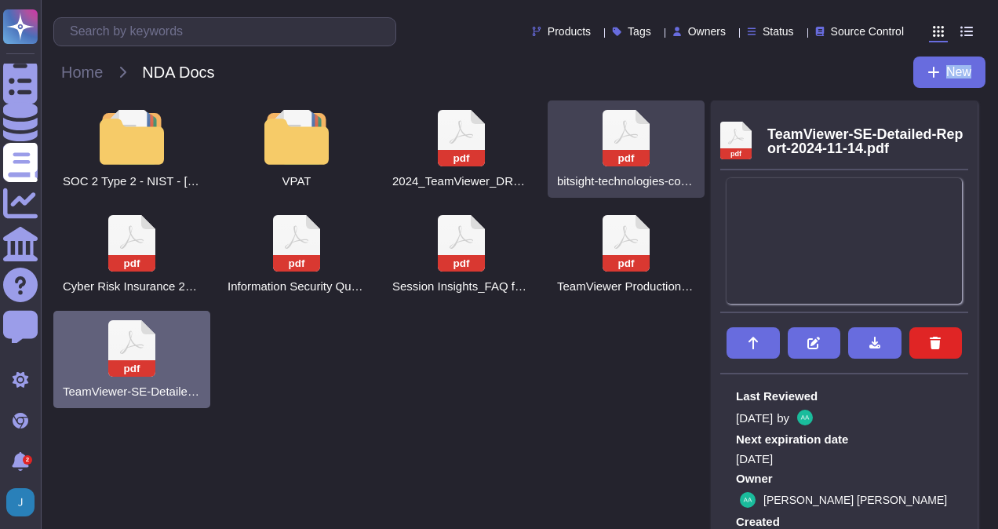
click at [649, 152] on rect at bounding box center [626, 158] width 47 height 16
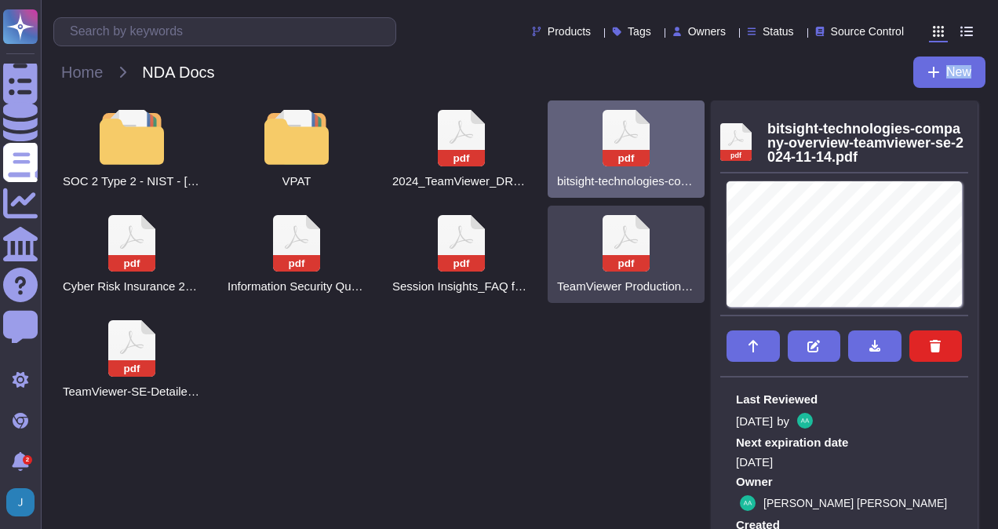
click at [629, 261] on rect at bounding box center [626, 263] width 47 height 16
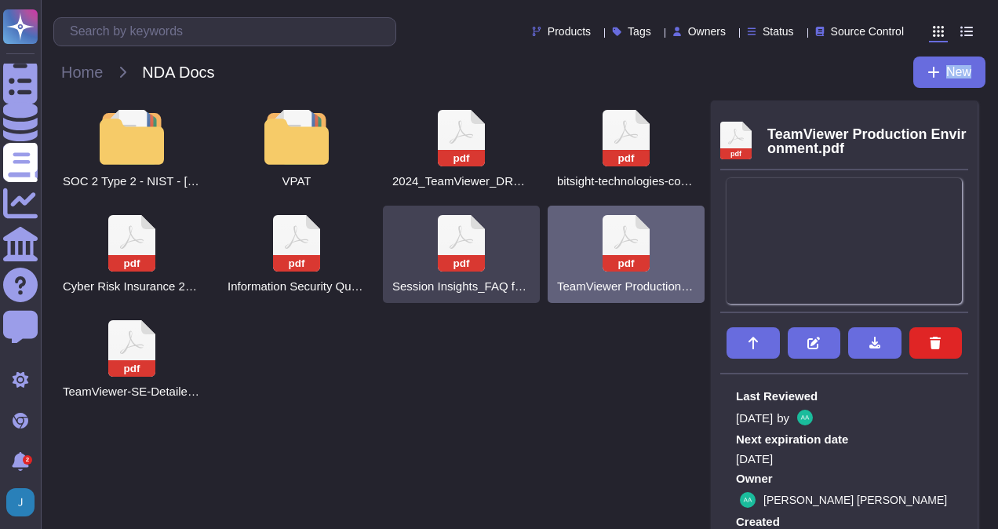
click at [433, 261] on div "pdf Session Insights_FAQ for customer-internal stakeholders.pdf" at bounding box center [461, 254] width 157 height 97
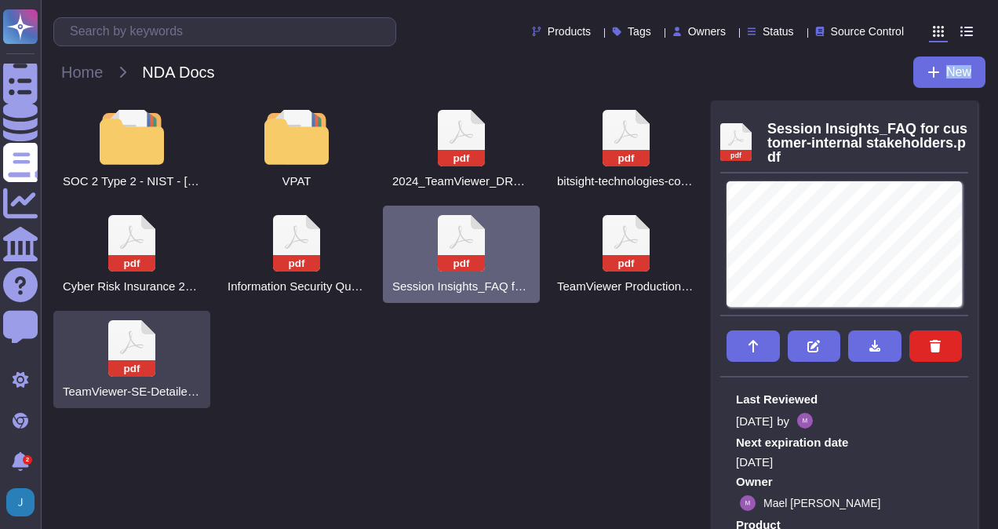
click at [173, 353] on div "pdf TeamViewer-SE-Detailed-Report-2024-11-14.pdf" at bounding box center [131, 359] width 157 height 97
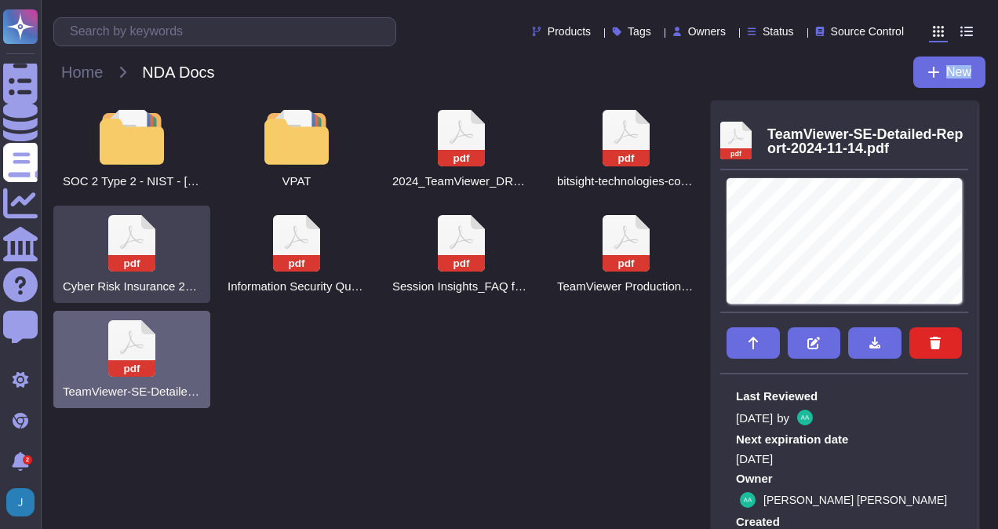
click at [177, 264] on div "pdf Cyber Risk Insurance 2025.pdf" at bounding box center [131, 254] width 157 height 97
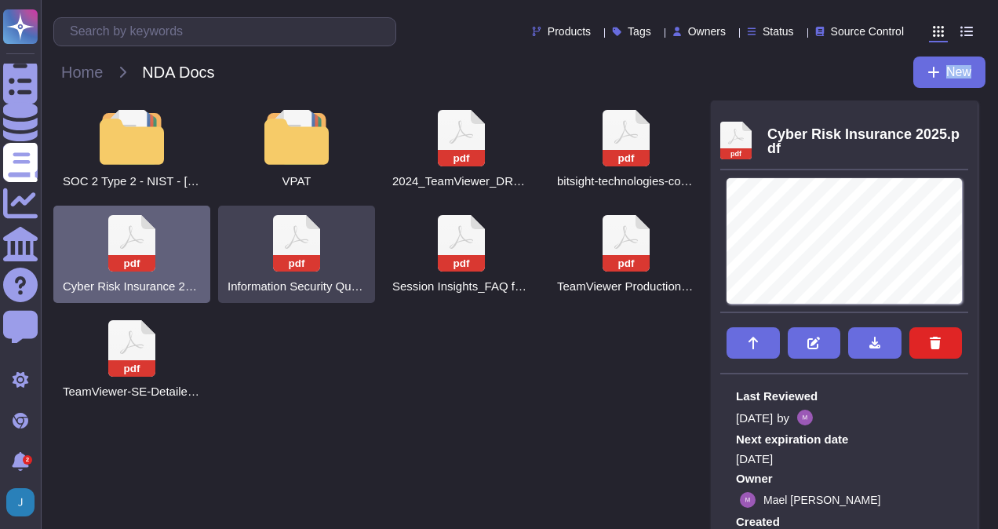
click at [301, 243] on icon at bounding box center [296, 243] width 47 height 56
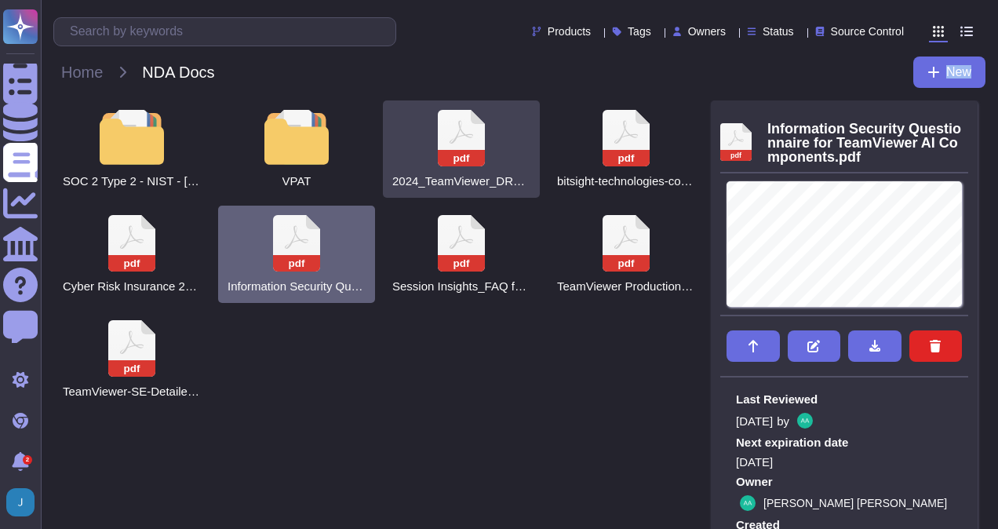
click at [461, 150] on rect at bounding box center [461, 158] width 47 height 16
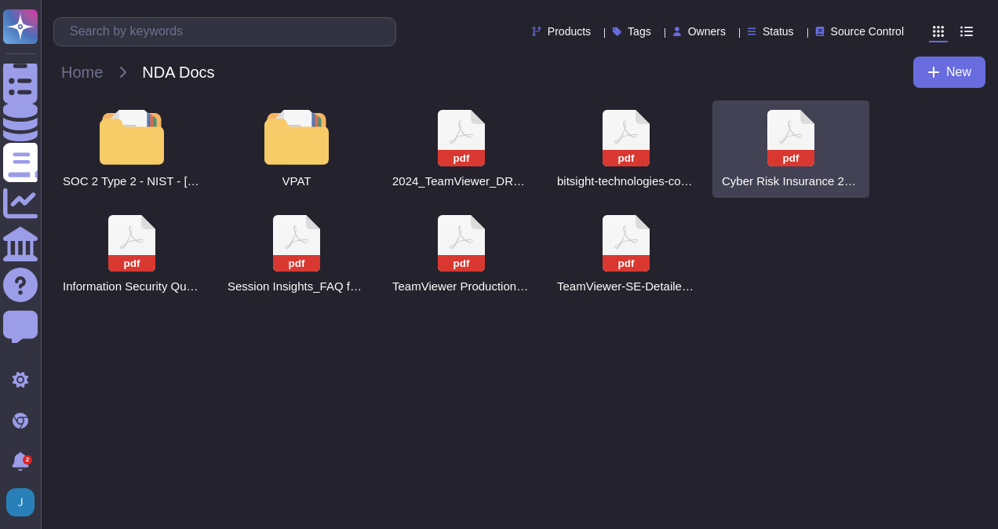
click at [782, 139] on icon at bounding box center [791, 132] width 24 height 24
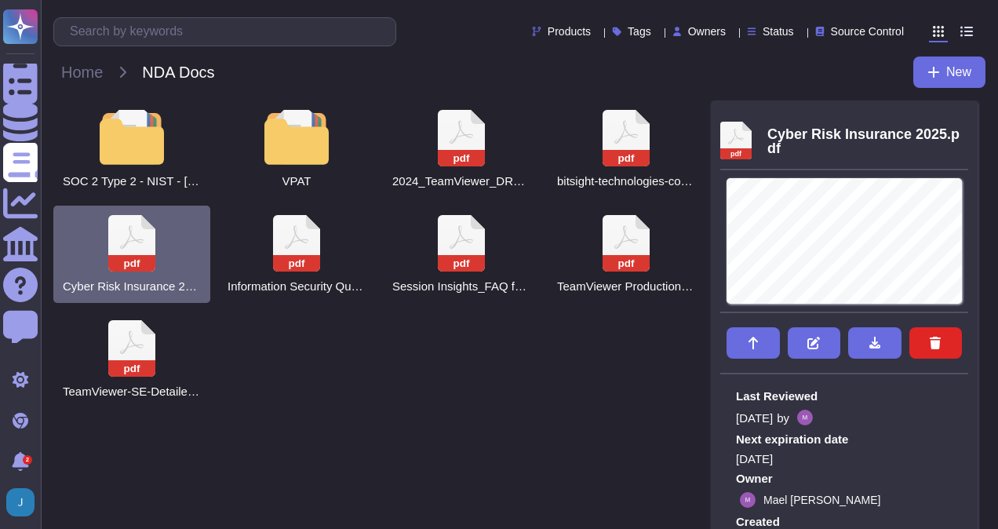
click at [761, 71] on div "Home NDA Docs New" at bounding box center [519, 71] width 932 height 31
click at [217, 38] on input "text" at bounding box center [229, 31] width 334 height 27
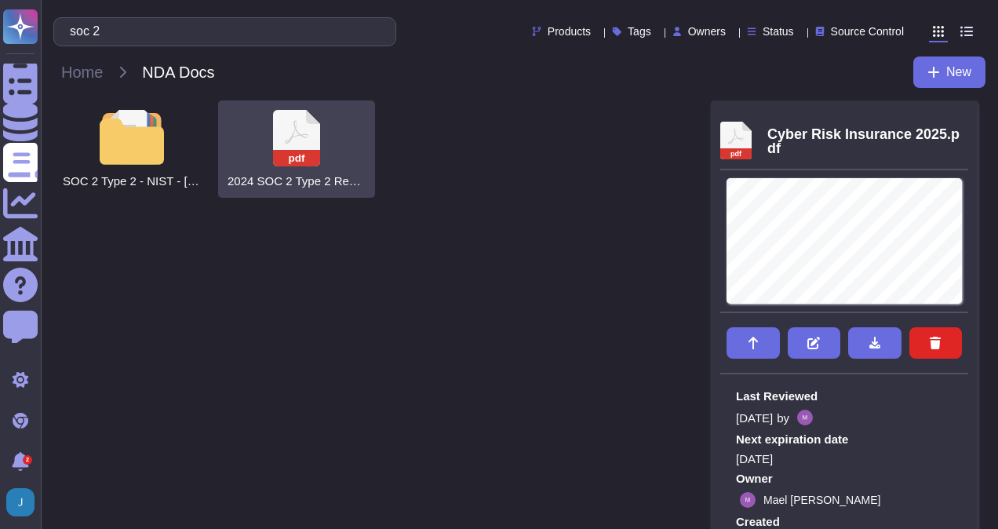
type input "soc 2"
click at [311, 141] on icon at bounding box center [296, 138] width 47 height 56
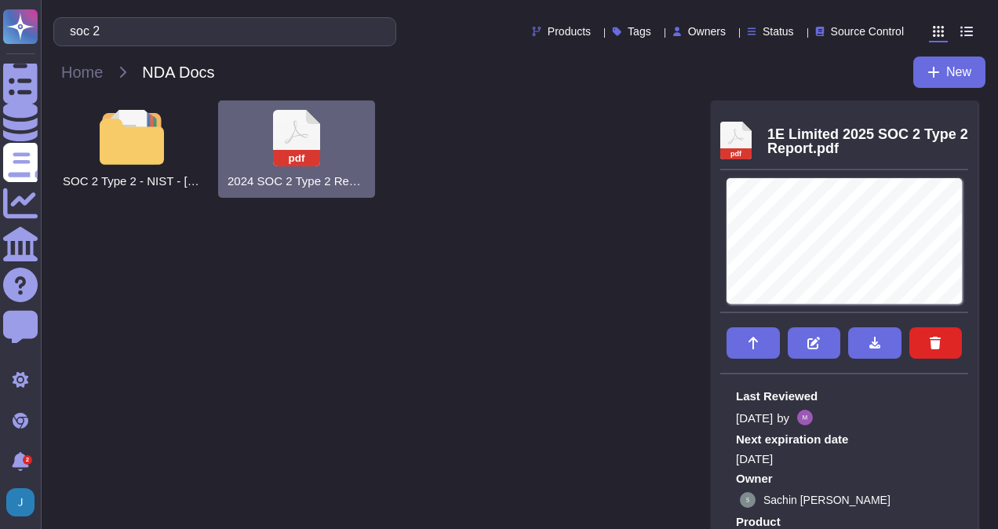
click at [311, 141] on icon at bounding box center [296, 138] width 47 height 56
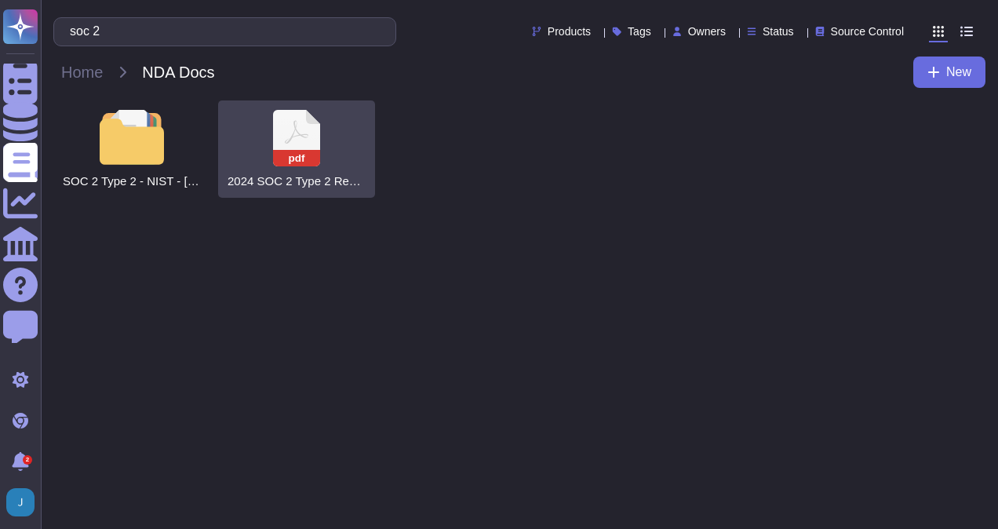
click at [311, 141] on icon at bounding box center [296, 138] width 47 height 56
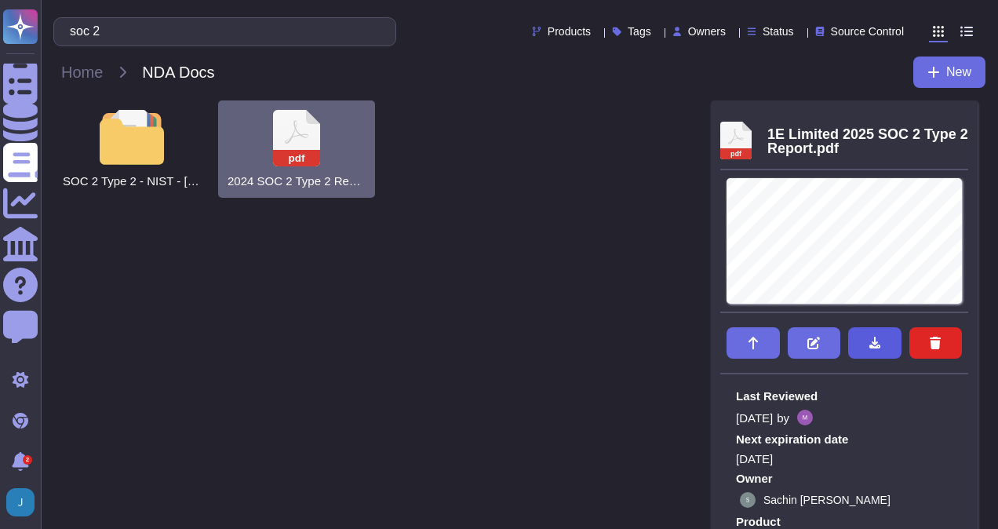
click at [880, 345] on icon at bounding box center [875, 343] width 13 height 13
click at [79, 78] on span "Home" at bounding box center [81, 72] width 57 height 24
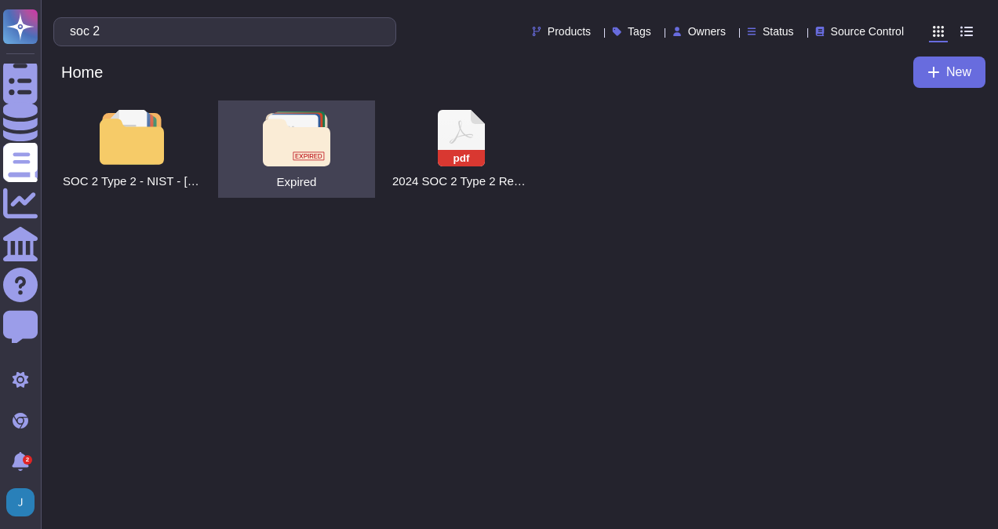
click at [283, 133] on img at bounding box center [296, 138] width 67 height 55
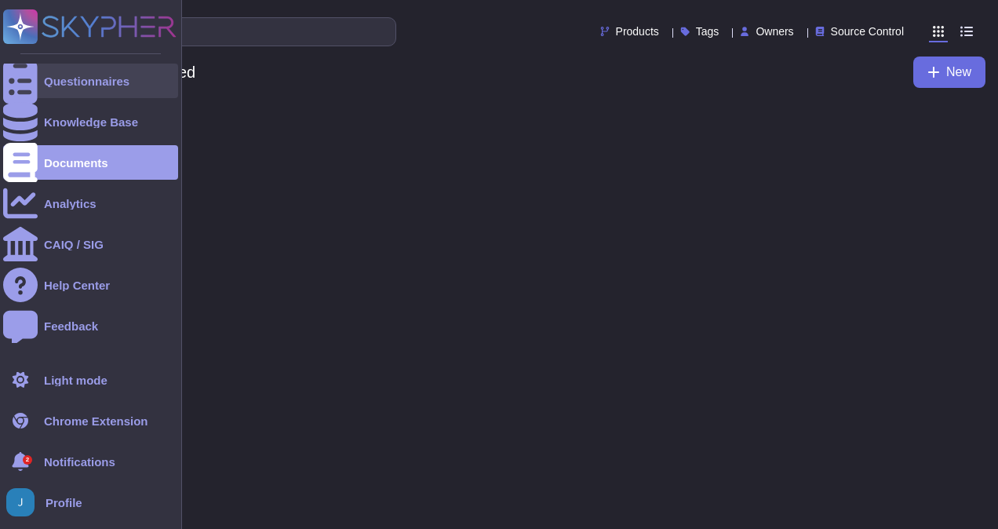
click at [67, 89] on div "Questionnaires" at bounding box center [90, 81] width 175 height 35
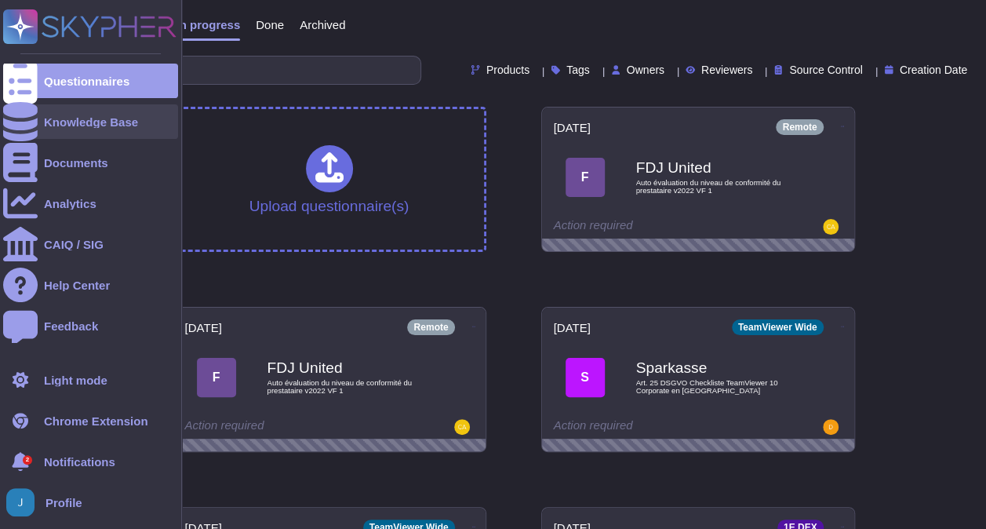
click at [24, 126] on icon at bounding box center [20, 121] width 35 height 39
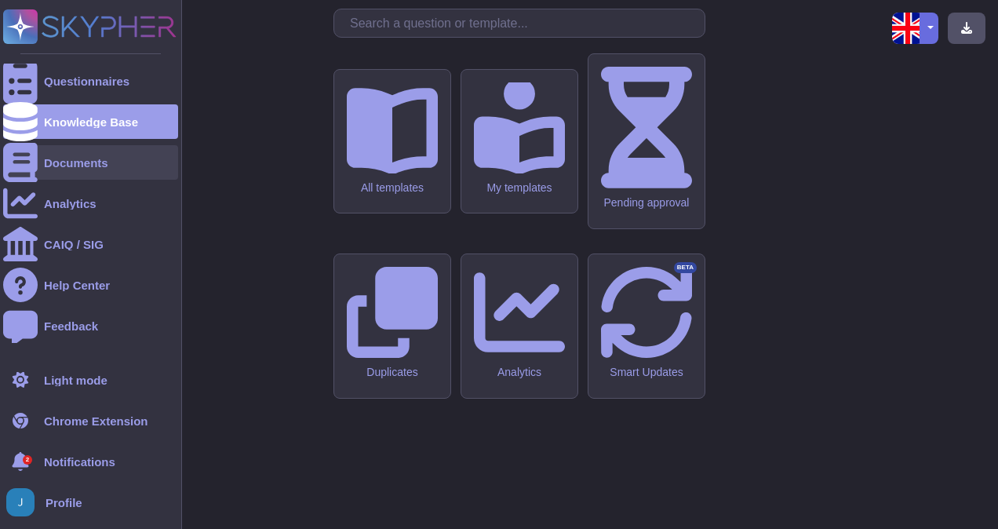
click at [50, 159] on div "Documents" at bounding box center [76, 163] width 64 height 12
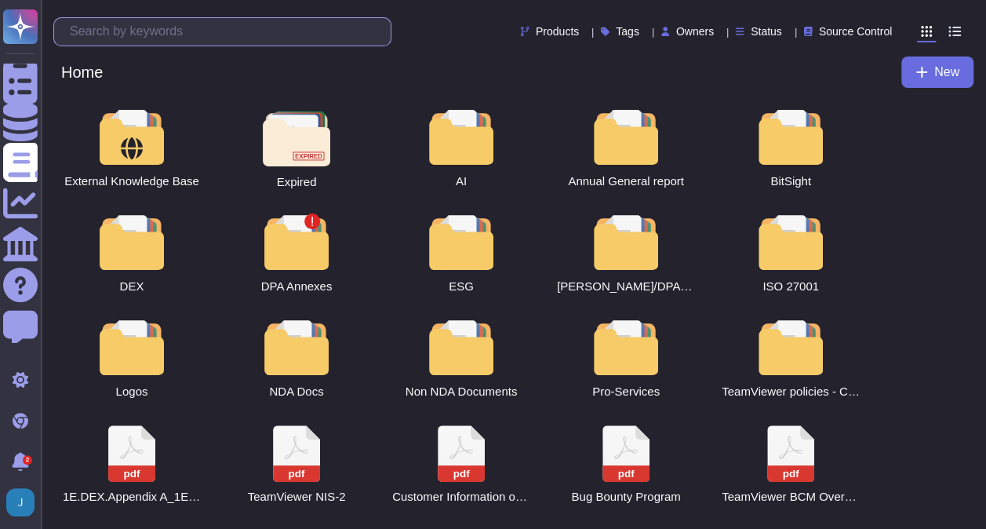
click at [239, 28] on input "text" at bounding box center [226, 31] width 329 height 27
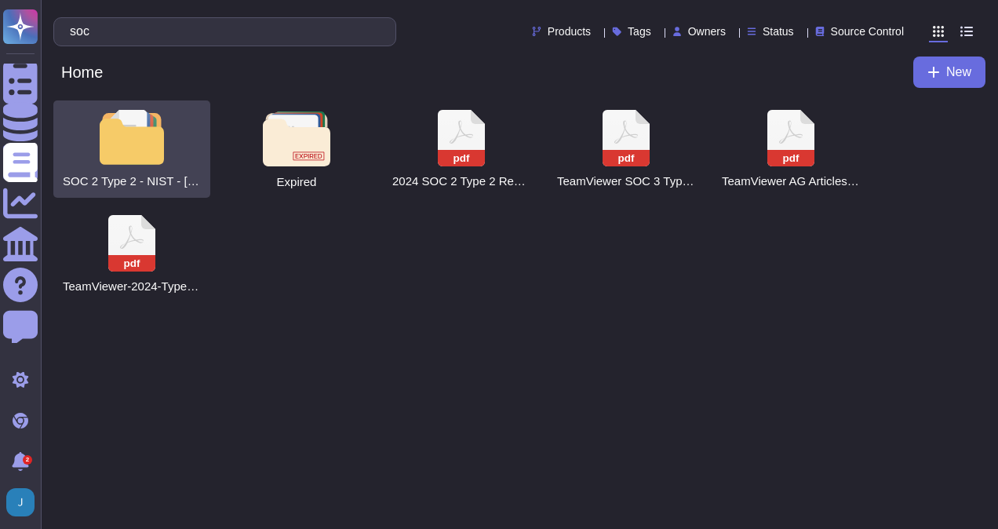
click at [147, 149] on div at bounding box center [131, 137] width 69 height 55
type input "soc"
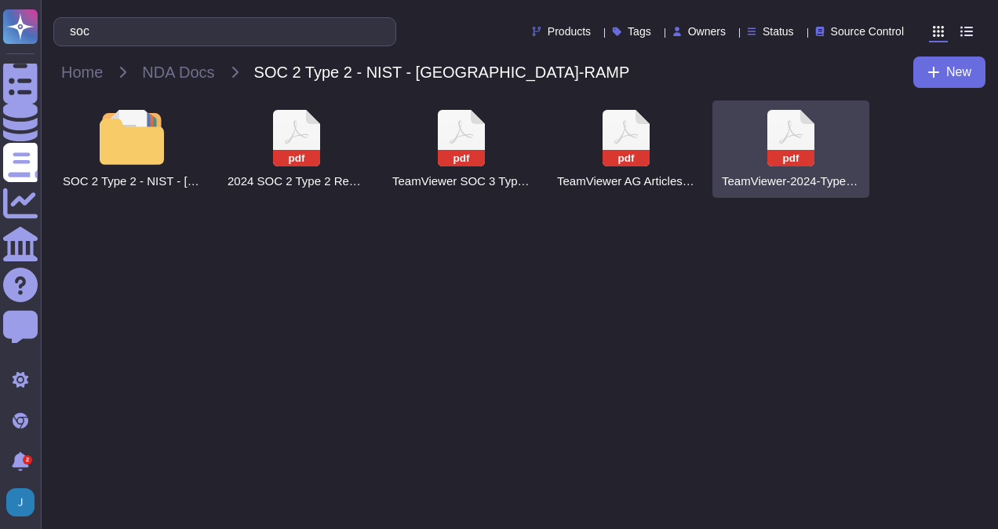
click at [749, 140] on div "pdf TeamViewer-2024-Type 2 SOC 2-Final Report.pdf" at bounding box center [791, 148] width 157 height 97
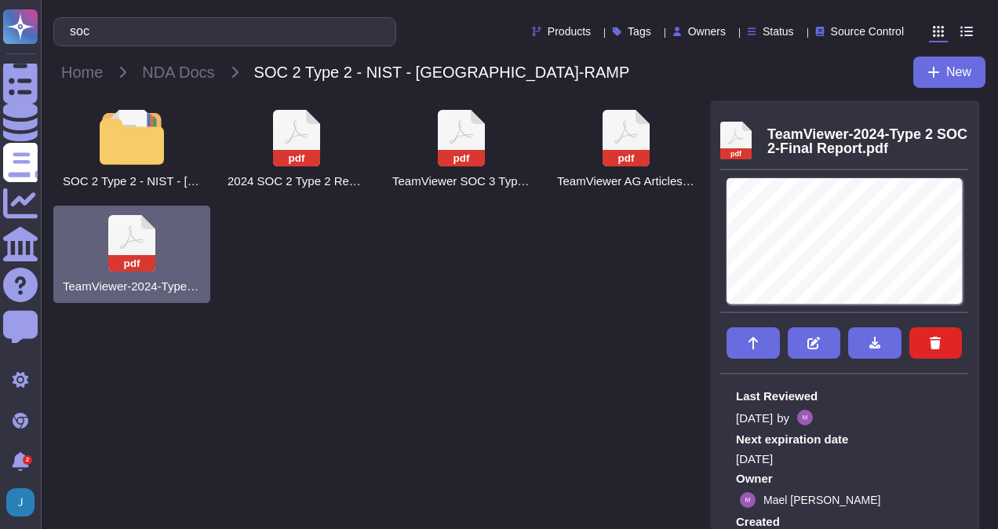
click at [775, 140] on span "TeamViewer-2024-Type 2 SOC 2-Final Report.pdf" at bounding box center [867, 141] width 201 height 28
drag, startPoint x: 775, startPoint y: 140, endPoint x: 741, endPoint y: 140, distance: 34.5
click at [741, 140] on icon at bounding box center [736, 137] width 16 height 16
click at [866, 337] on button at bounding box center [874, 342] width 53 height 31
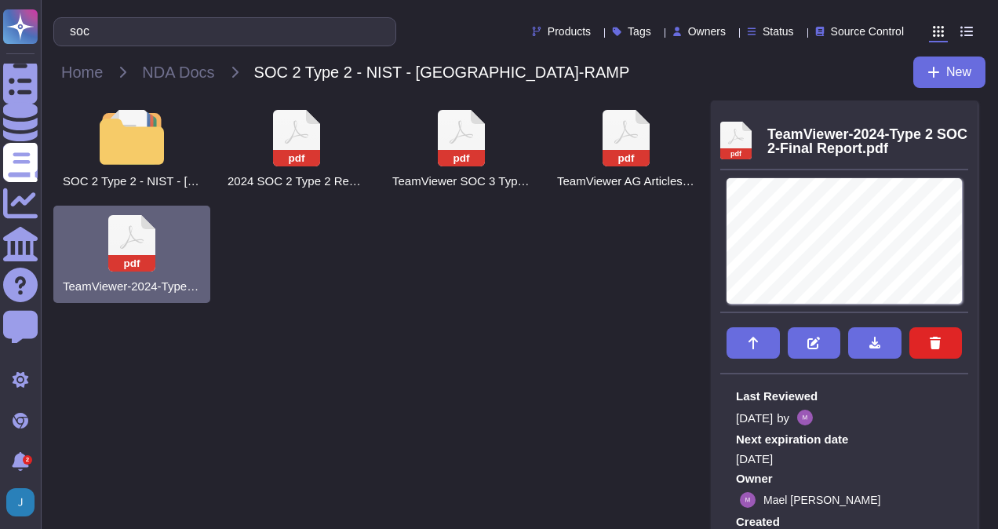
click at [545, 246] on div "SOC 2 Type 2 - NIST - [GEOGRAPHIC_DATA]-RAMP pdf 2024 SOC 2 Type 2 Report for D…" at bounding box center [382, 201] width 658 height 202
click at [968, 117] on icon at bounding box center [968, 117] width 0 height 0
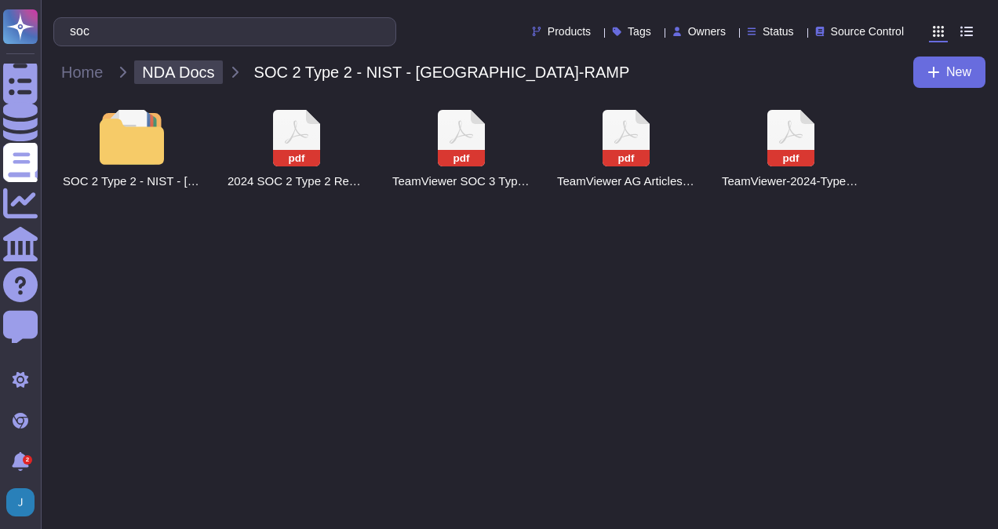
click at [204, 75] on span "NDA Docs" at bounding box center [178, 72] width 88 height 24
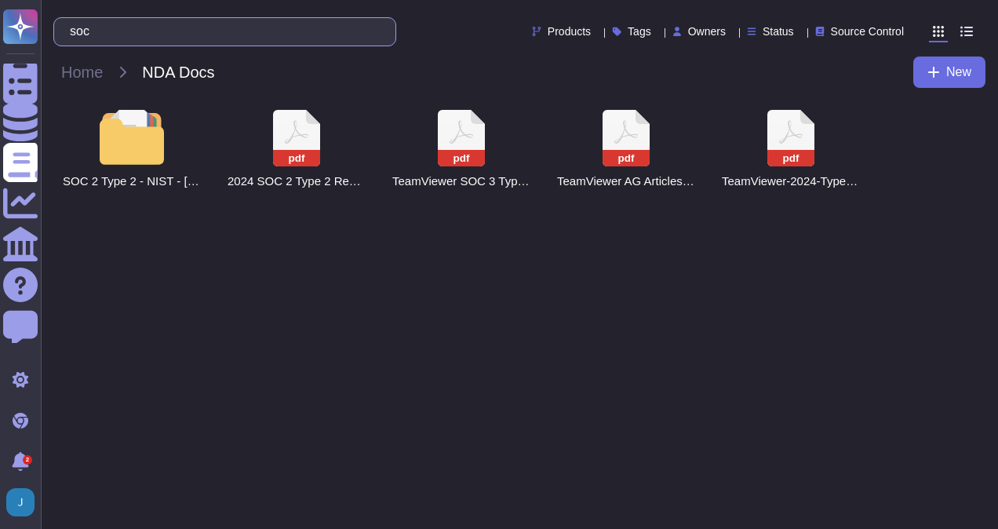
click at [236, 24] on input "soc" at bounding box center [221, 31] width 318 height 27
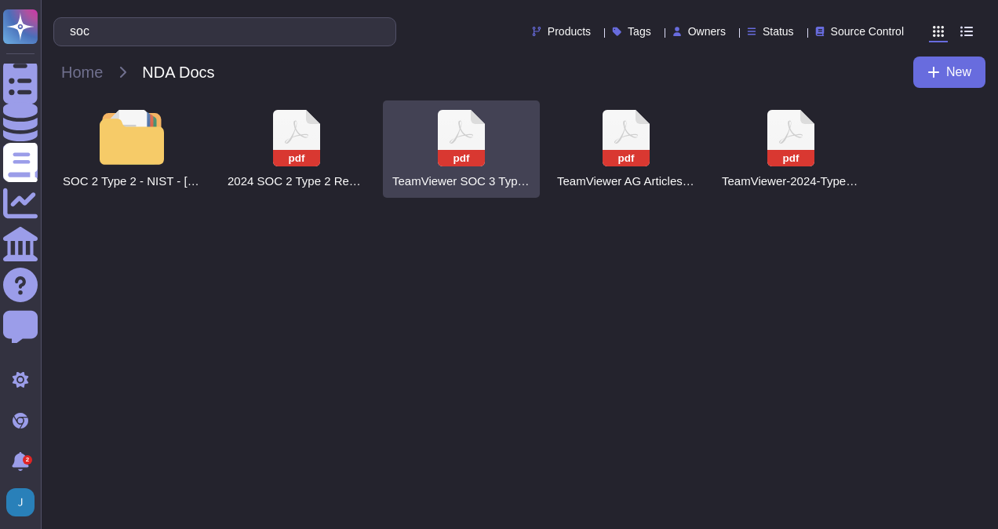
click at [446, 140] on icon at bounding box center [461, 138] width 47 height 56
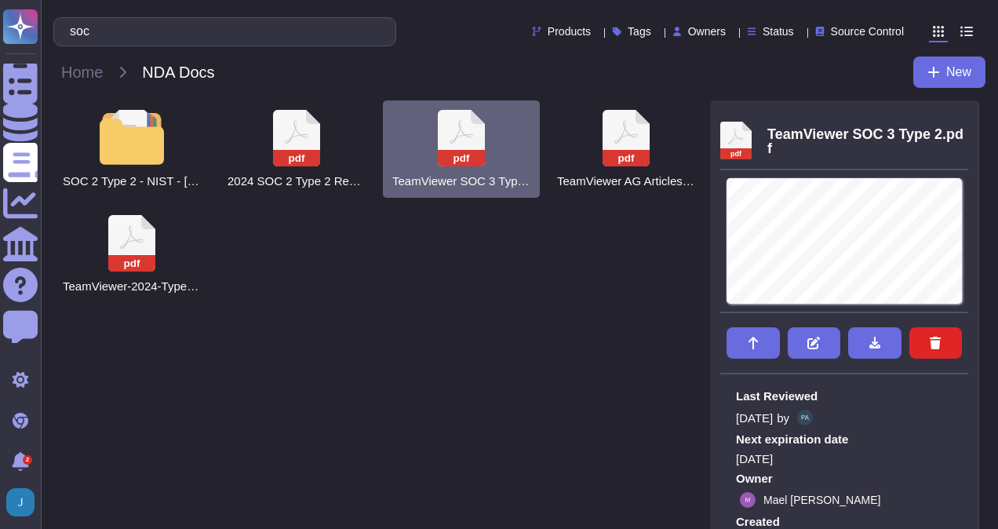
click at [548, 276] on div "SOC 2 Type 2 - NIST - [GEOGRAPHIC_DATA]-RAMP pdf 2024 SOC 2 Type 2 Report for D…" at bounding box center [382, 201] width 658 height 202
click at [501, 47] on div "soc Products Tags Owners Status Source Control" at bounding box center [519, 32] width 932 height 38
click at [662, 272] on div "SOC 2 Type 2 - NIST - [GEOGRAPHIC_DATA]-RAMP pdf 2024 SOC 2 Type 2 Report for D…" at bounding box center [382, 201] width 658 height 202
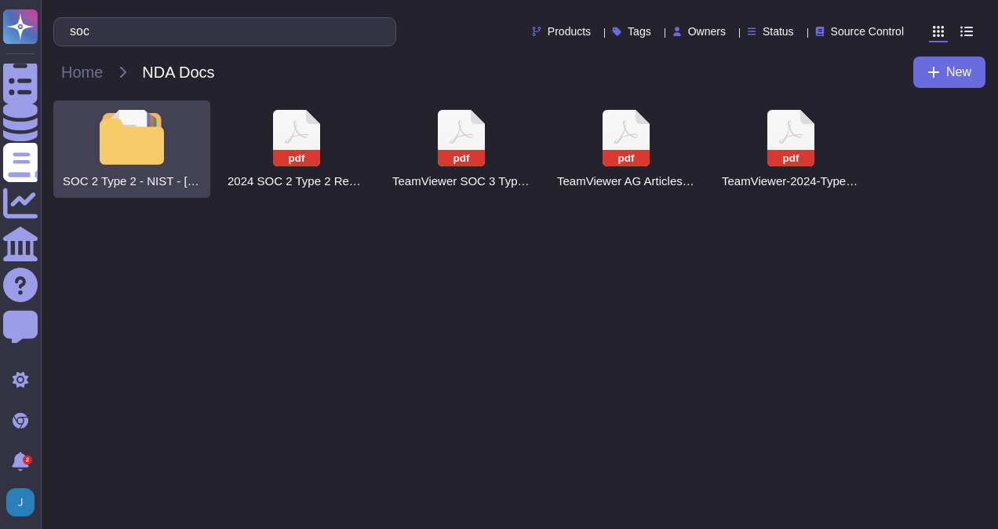
click at [125, 136] on div at bounding box center [131, 137] width 69 height 55
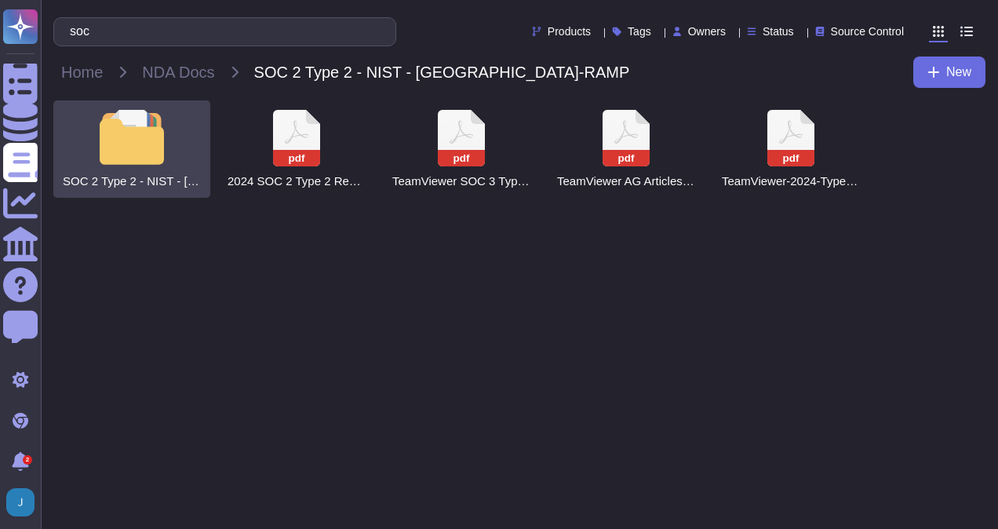
click at [166, 135] on div at bounding box center [131, 137] width 69 height 55
click at [148, 144] on div at bounding box center [131, 137] width 69 height 55
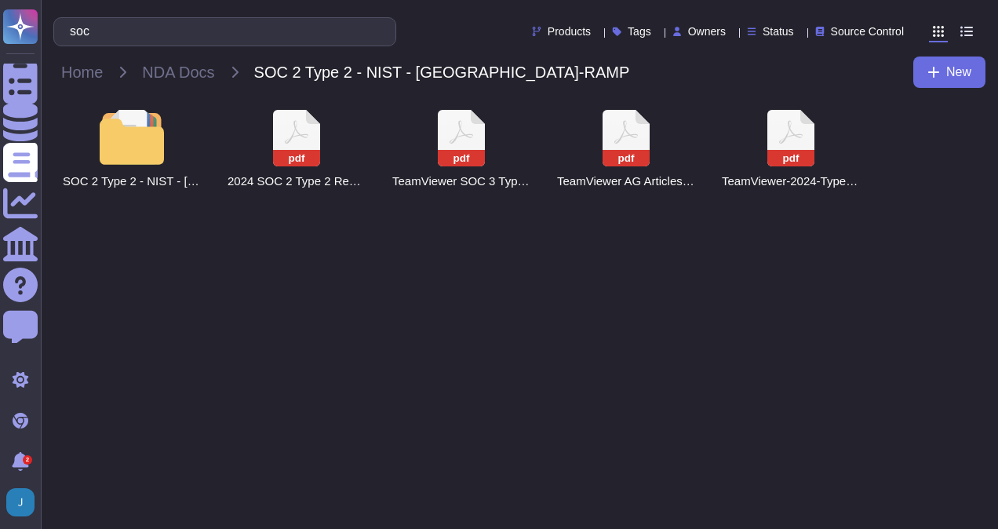
click at [773, 210] on html "Questionnaires Knowledge Base Documents Analytics CAIQ / SIG Help Center Feedba…" at bounding box center [499, 105] width 998 height 210
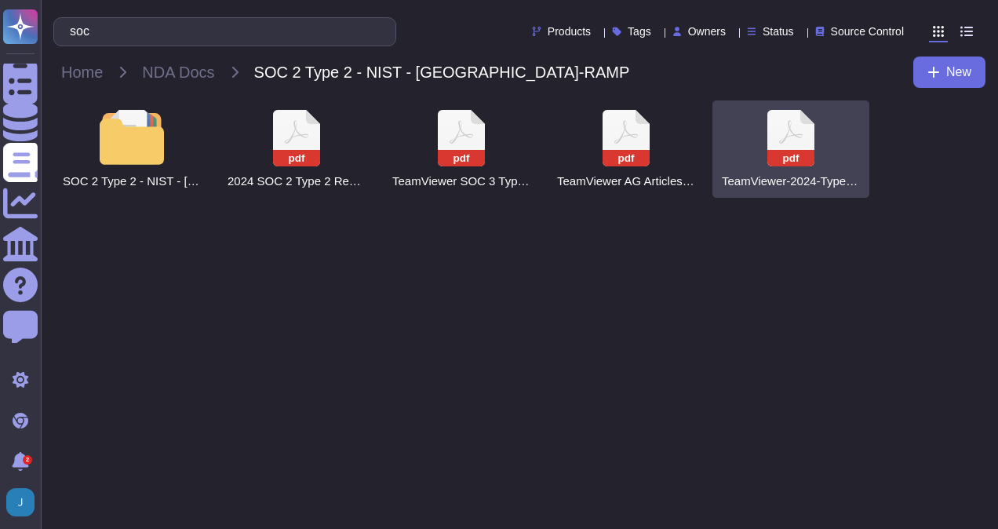
click at [791, 140] on icon at bounding box center [790, 138] width 47 height 56
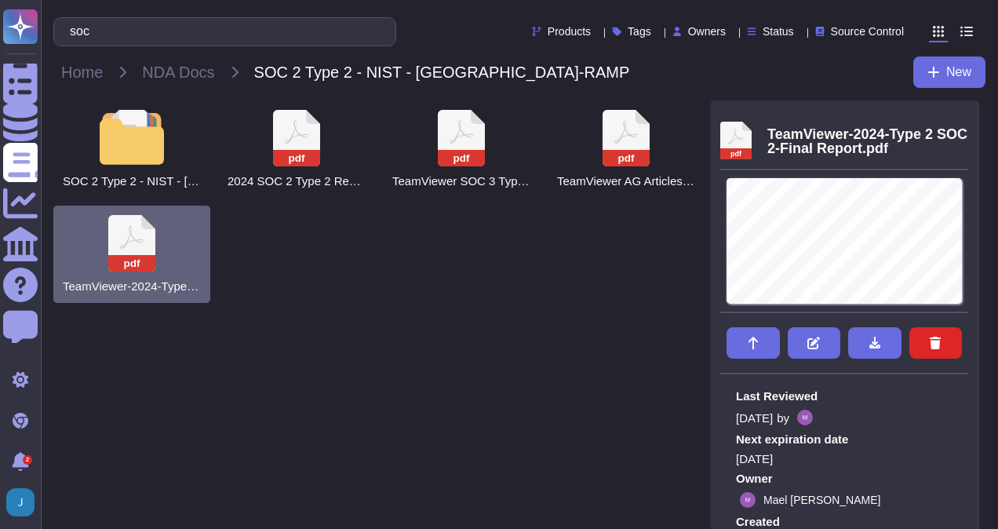
click at [645, 251] on div "SOC 2 Type 2 - NIST - [GEOGRAPHIC_DATA]-RAMP pdf 2024 SOC 2 Type 2 Report for D…" at bounding box center [382, 201] width 658 height 202
click at [968, 117] on icon at bounding box center [968, 117] width 0 height 0
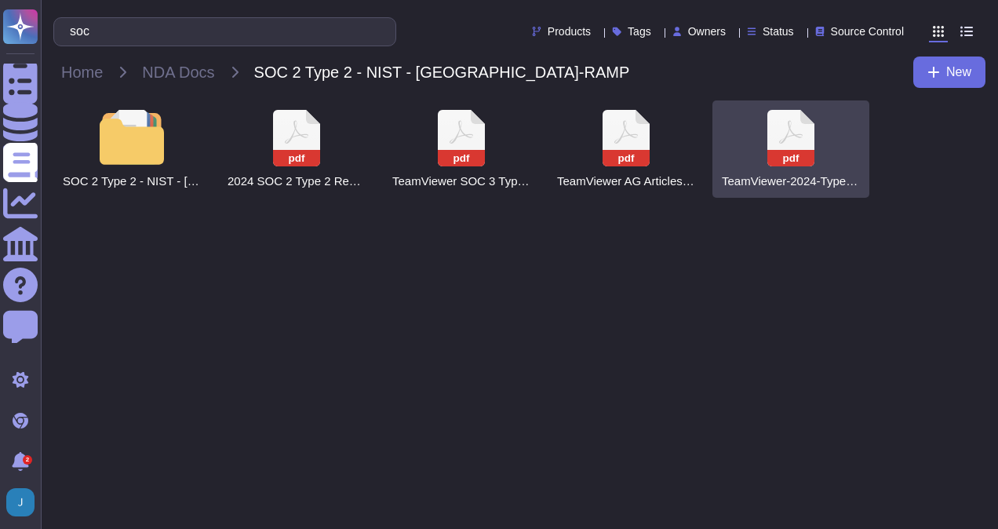
click at [799, 149] on icon at bounding box center [790, 138] width 47 height 56
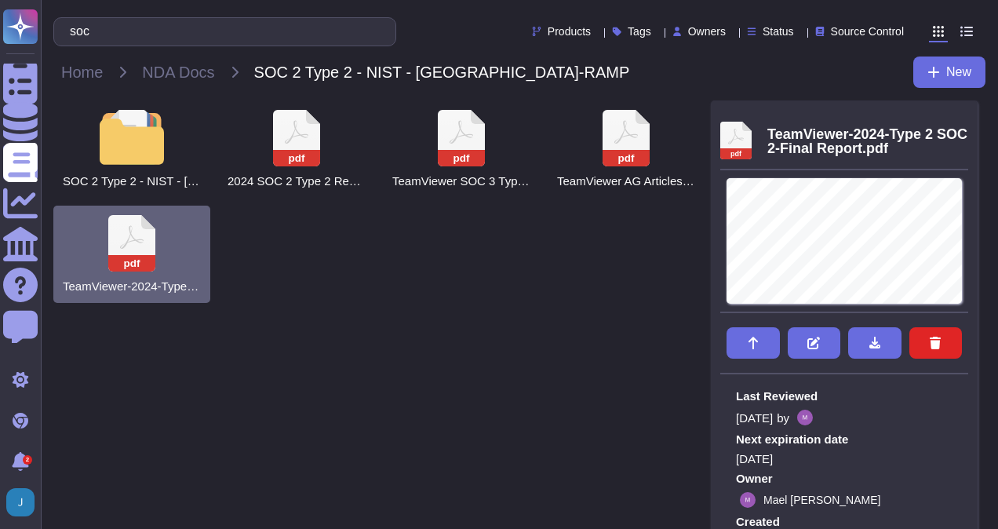
click at [635, 240] on div "SOC 2 Type 2 - NIST - [GEOGRAPHIC_DATA]-RAMP pdf 2024 SOC 2 Type 2 Report for D…" at bounding box center [382, 201] width 658 height 202
click at [968, 117] on icon at bounding box center [968, 117] width 0 height 0
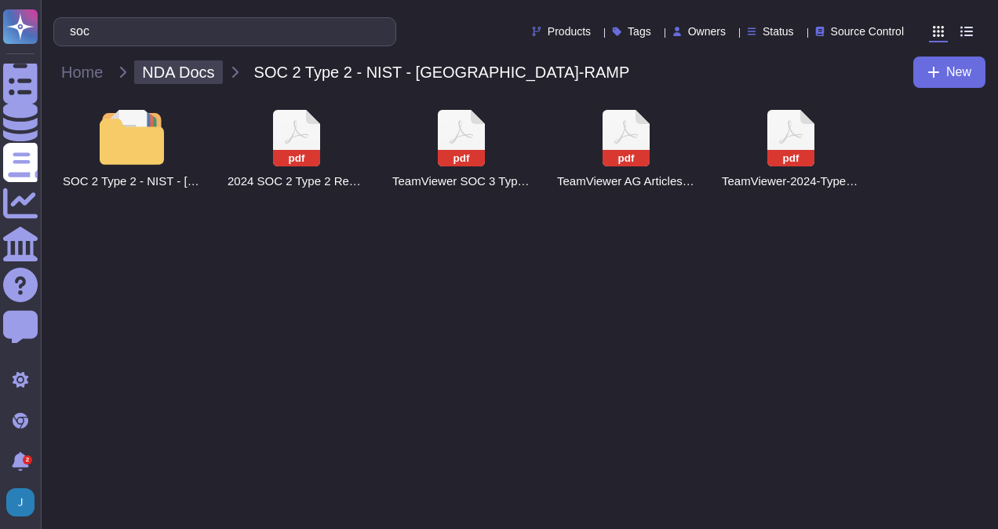
click at [209, 79] on span "NDA Docs" at bounding box center [178, 72] width 88 height 24
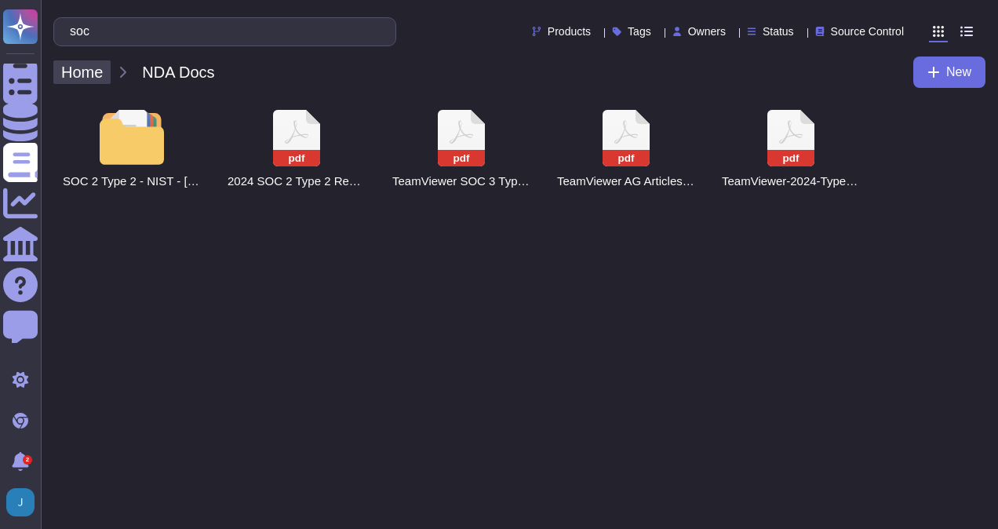
click at [82, 71] on span "Home" at bounding box center [81, 72] width 57 height 24
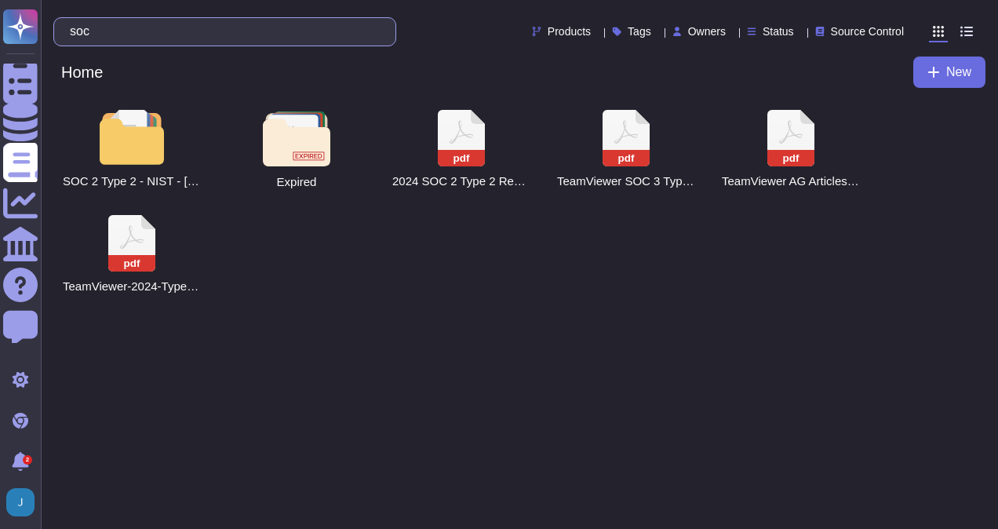
drag, startPoint x: 120, startPoint y: 31, endPoint x: 74, endPoint y: 22, distance: 47.2
click at [74, 22] on div "soc" at bounding box center [224, 31] width 343 height 29
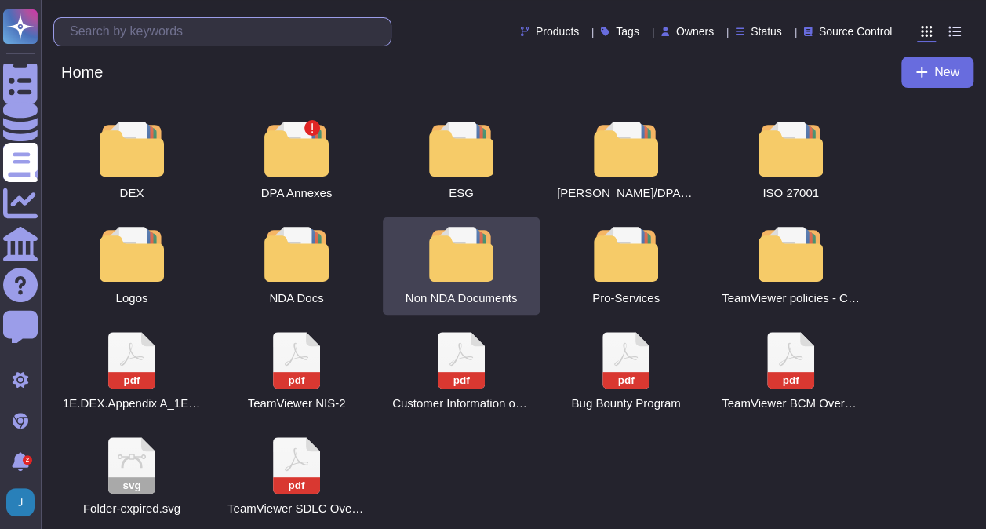
scroll to position [102, 0]
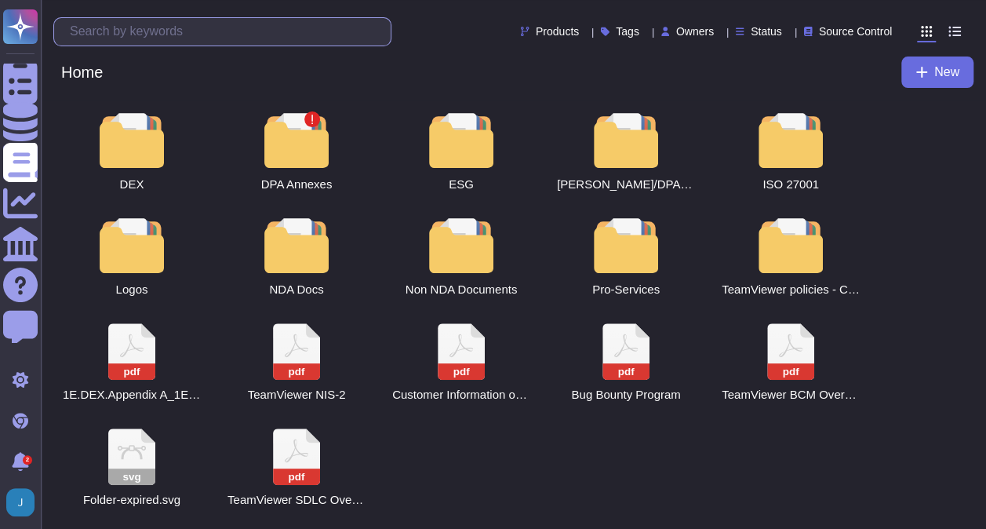
click at [200, 33] on input "text" at bounding box center [226, 31] width 329 height 27
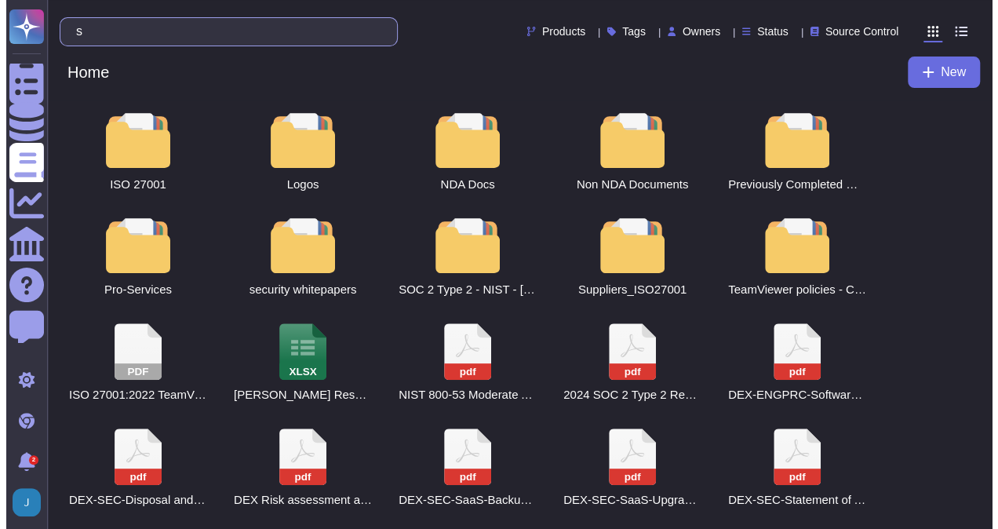
scroll to position [0, 0]
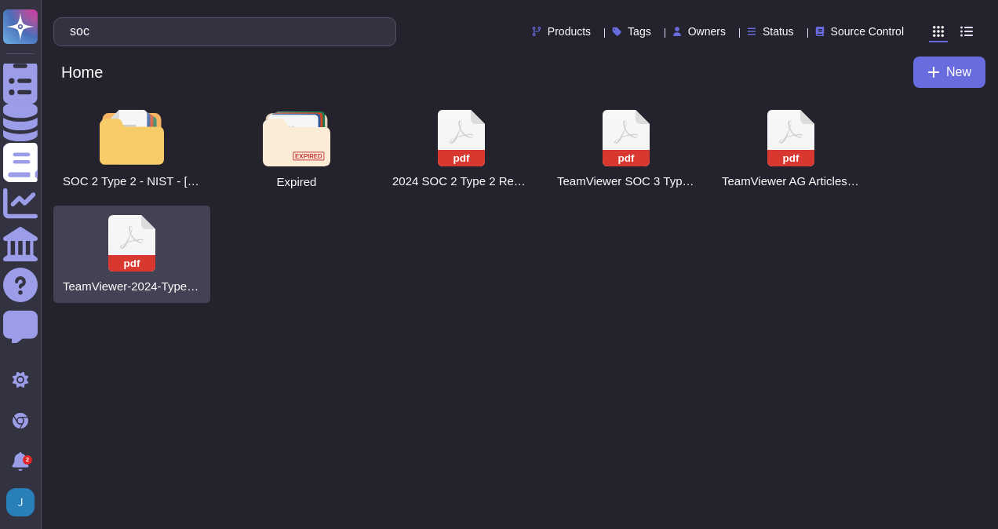
type input "soc"
click at [160, 239] on div "pdf TeamViewer-2024-Type 2 SOC 2-Final Report.pdf" at bounding box center [131, 254] width 157 height 97
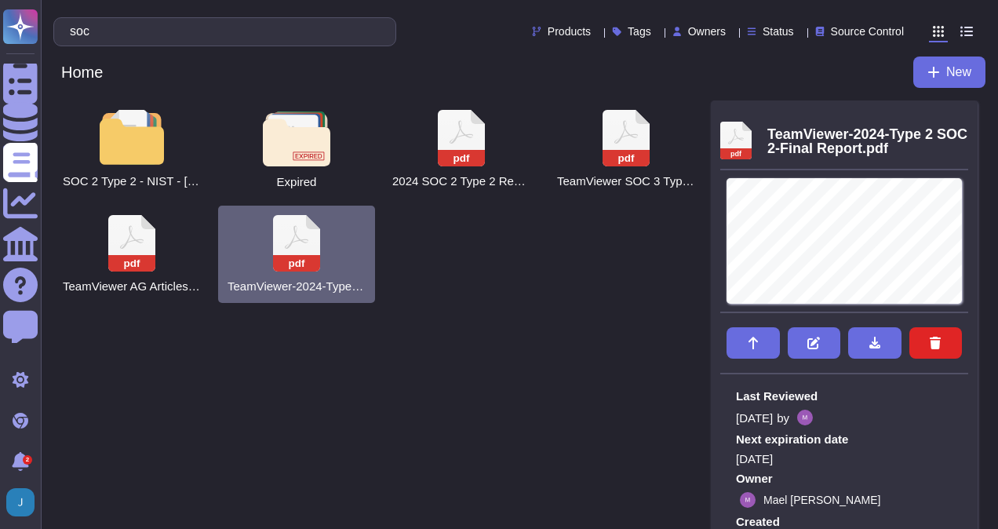
click at [320, 276] on div "pdf TeamViewer-2024-Type 2 SOC 2-Final Report.pdf" at bounding box center [296, 254] width 157 height 97
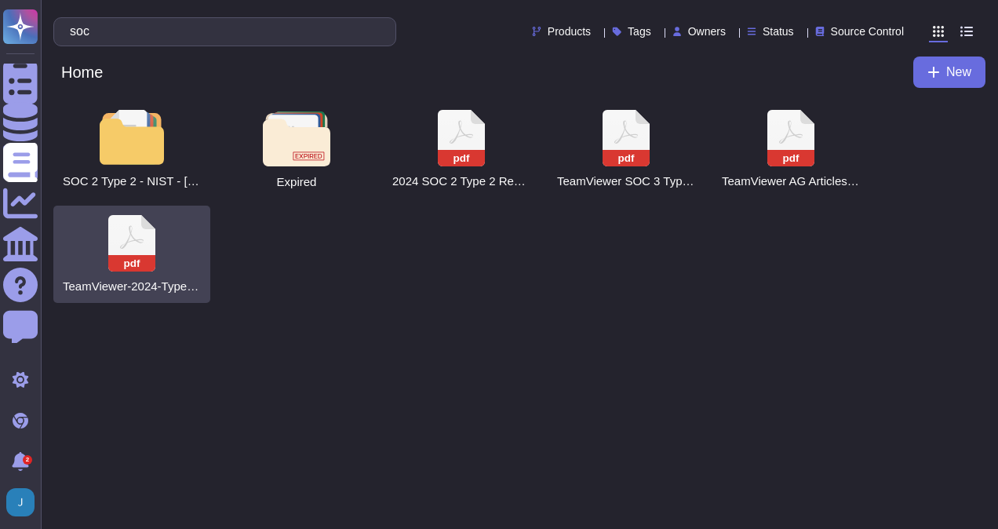
click at [160, 248] on div "pdf TeamViewer-2024-Type 2 SOC 2-Final Report.pdf" at bounding box center [131, 254] width 157 height 97
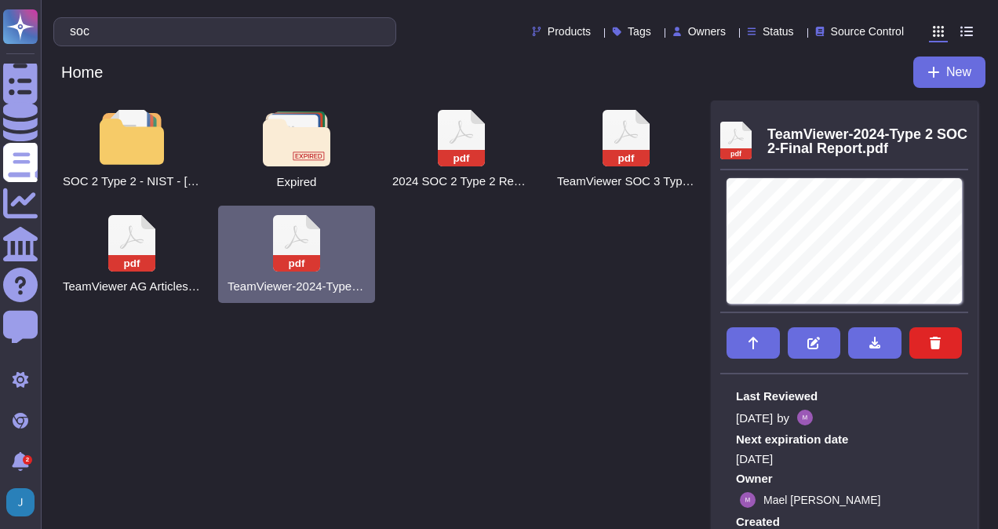
click at [537, 277] on div "SOC 2 Type 2 - NIST - TX-RAMP Expired pdf 2024 SOC 2 Type 2 Report for DEX plat…" at bounding box center [382, 201] width 658 height 202
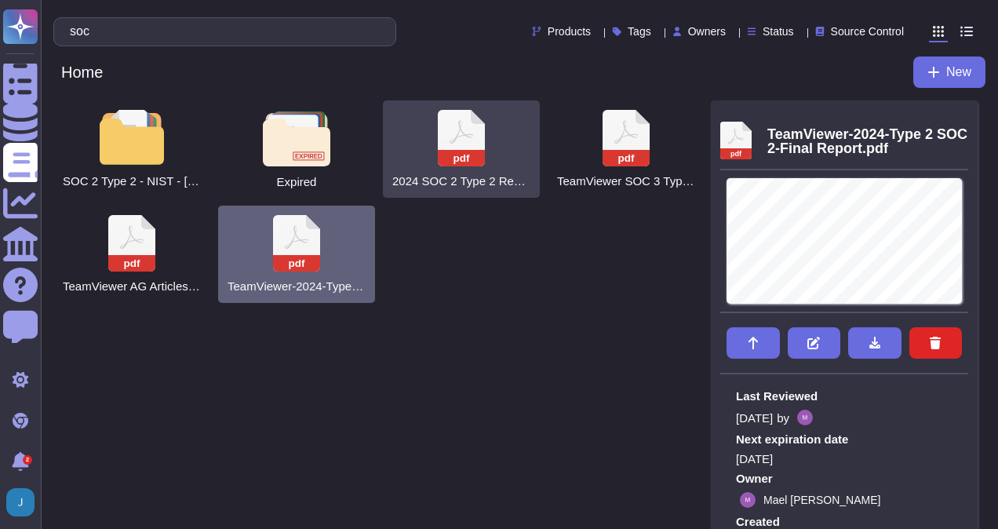
click at [476, 169] on div "pdf 2024 SOC 2 Type 2 Report for DEX platform" at bounding box center [461, 148] width 157 height 97
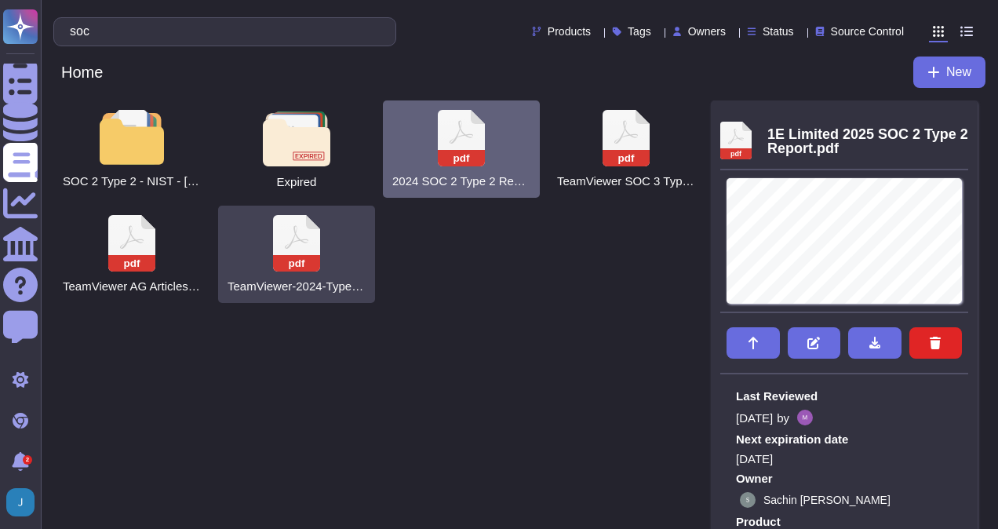
click at [299, 261] on rect at bounding box center [296, 263] width 47 height 16
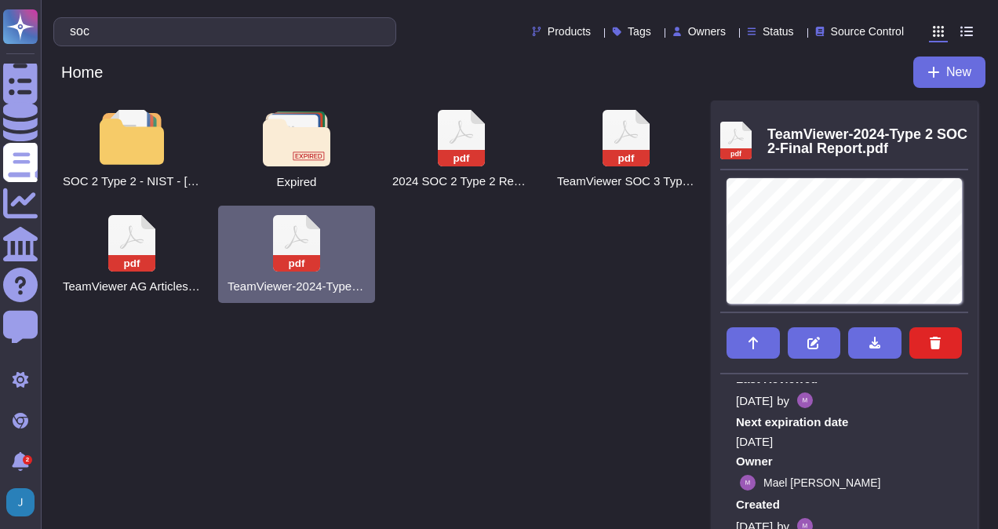
scroll to position [46, 0]
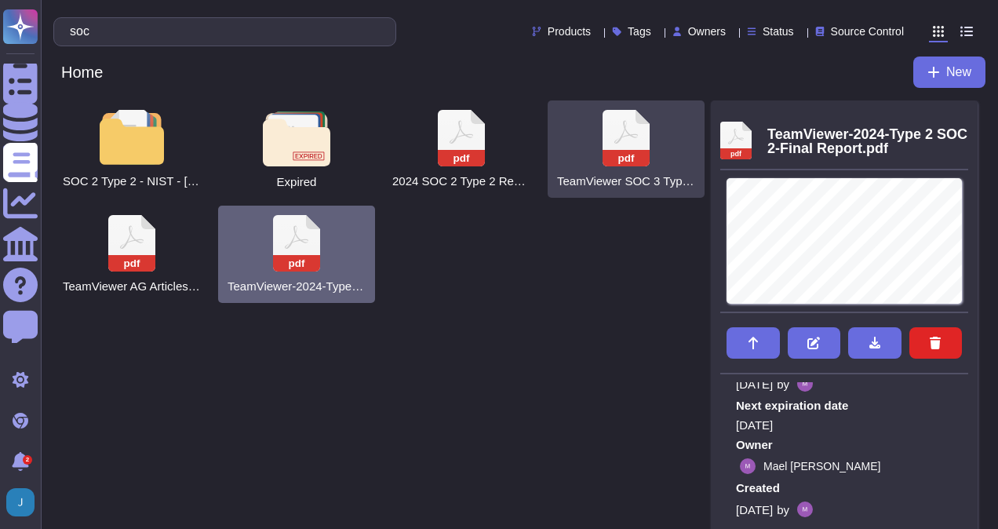
click at [621, 130] on icon at bounding box center [626, 138] width 47 height 56
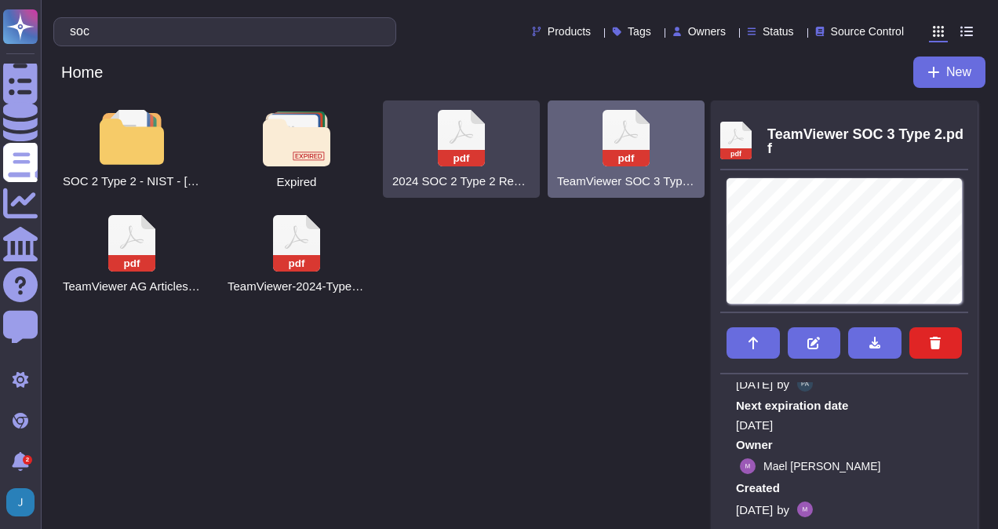
click at [488, 143] on div "pdf 2024 SOC 2 Type 2 Report for DEX platform" at bounding box center [461, 148] width 157 height 97
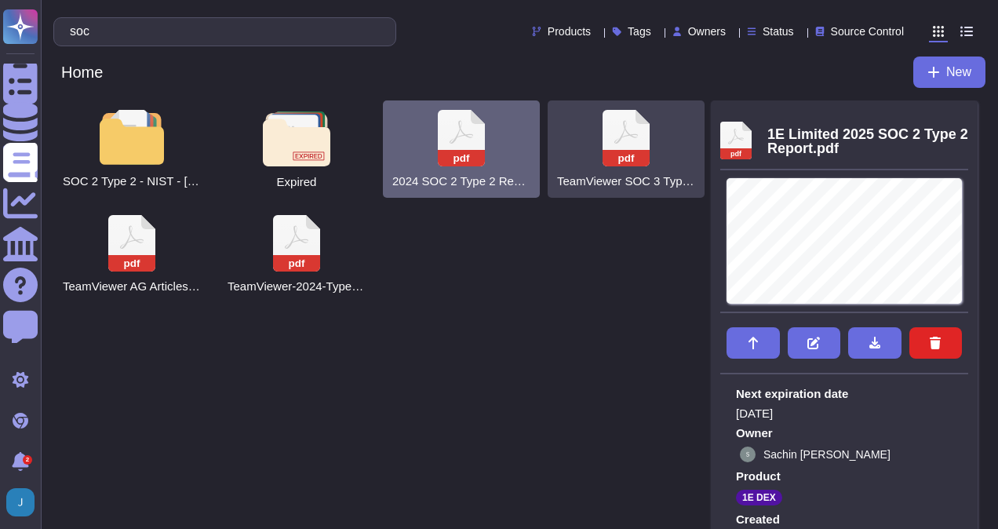
click at [635, 164] on rect at bounding box center [626, 158] width 47 height 16
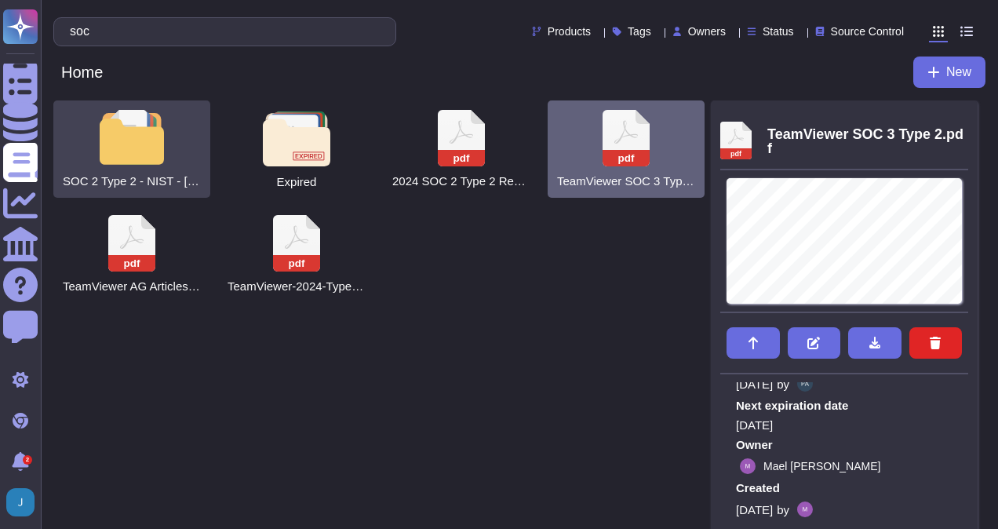
click at [165, 154] on div at bounding box center [131, 137] width 69 height 55
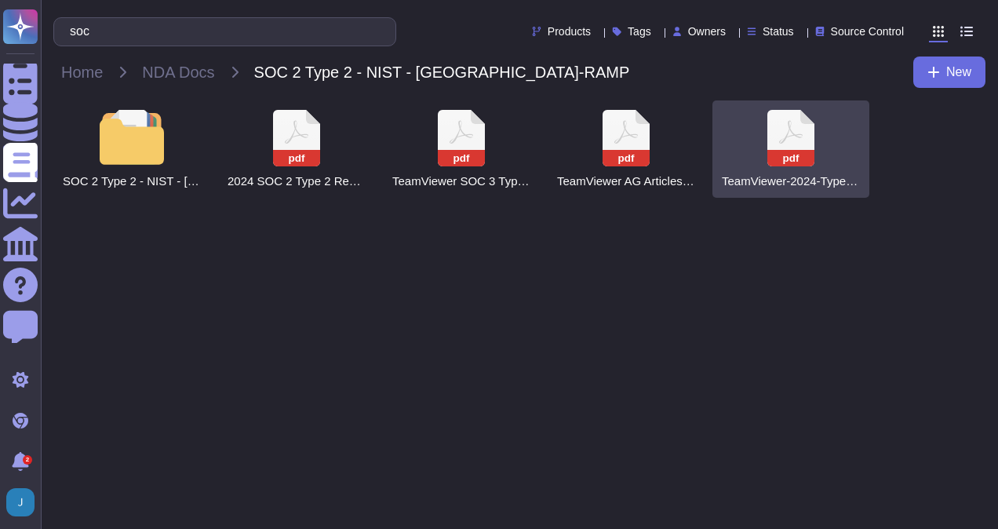
click at [778, 143] on icon at bounding box center [790, 138] width 47 height 56
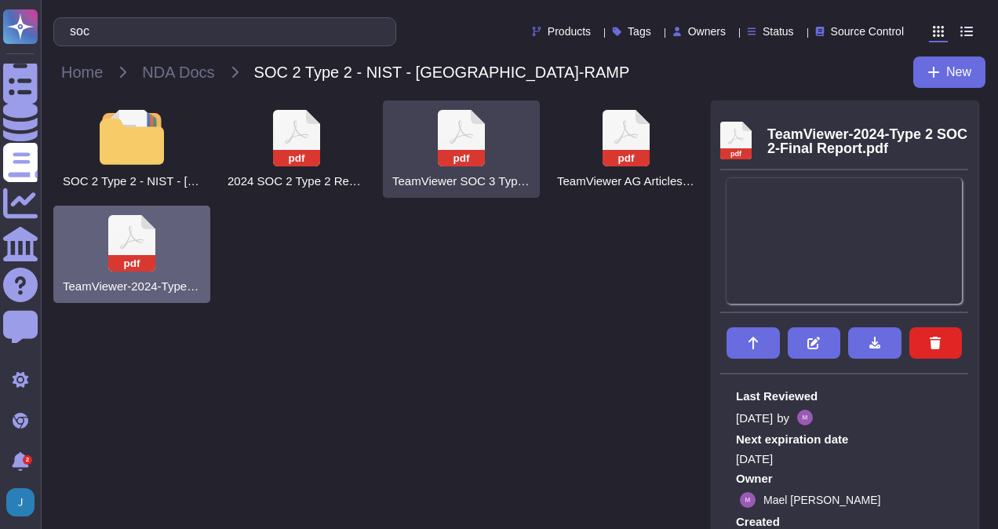
click at [461, 144] on icon at bounding box center [461, 138] width 47 height 56
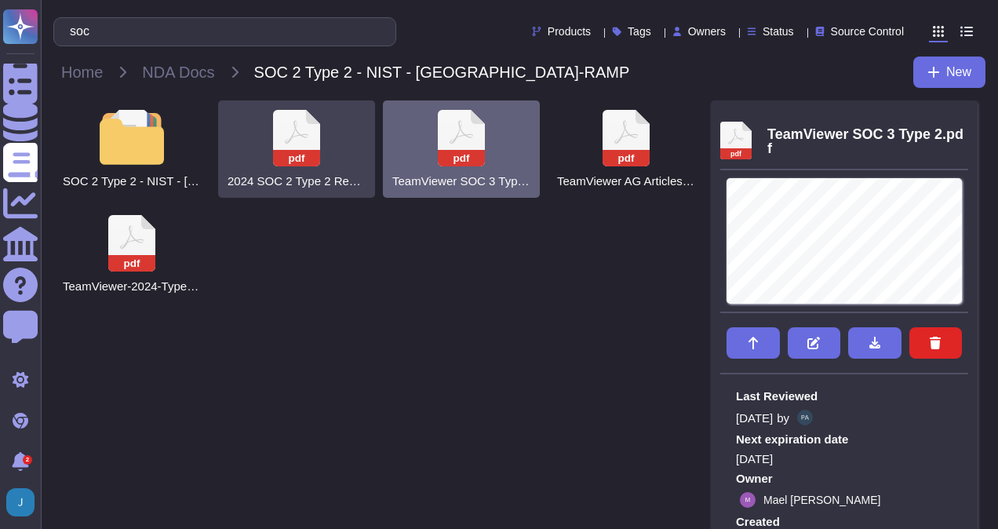
click at [326, 155] on div "pdf 2024 SOC 2 Type 2 Report for DEX platform" at bounding box center [296, 148] width 157 height 97
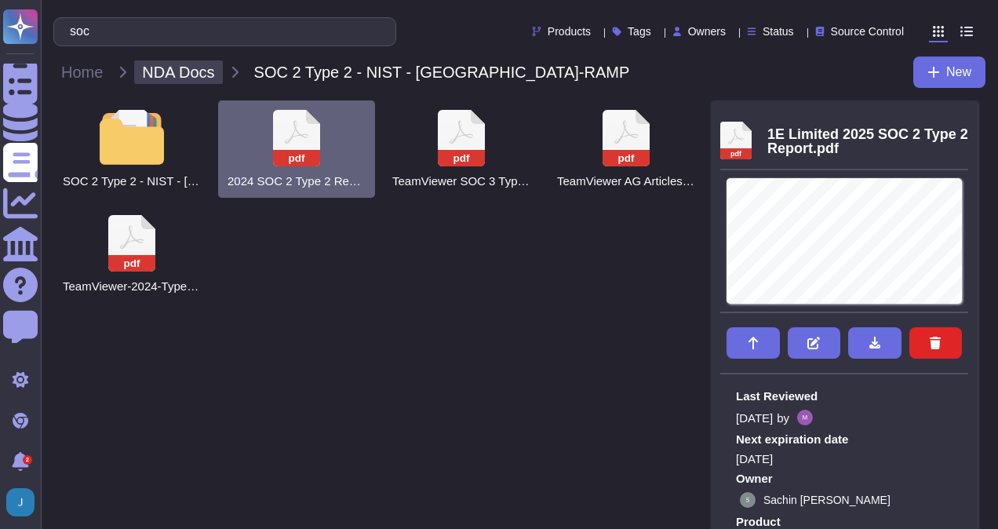
click at [202, 81] on span "NDA Docs" at bounding box center [178, 72] width 88 height 24
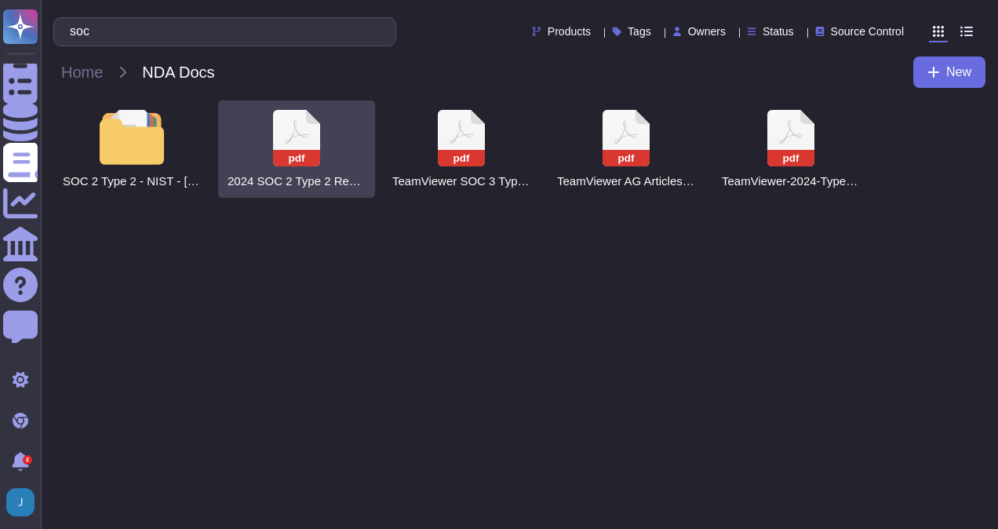
click at [301, 159] on rect at bounding box center [296, 158] width 47 height 16
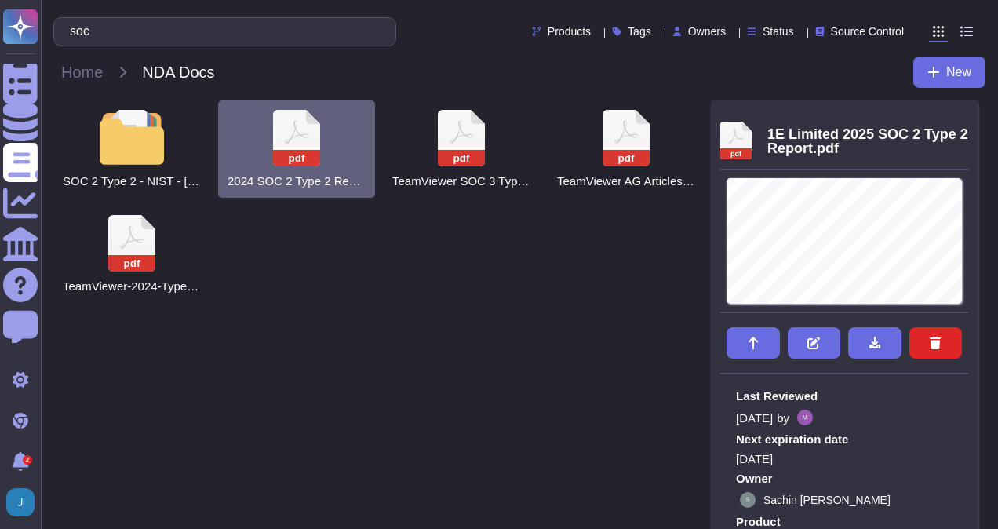
click at [522, 259] on div "SOC 2 Type 2 - NIST - [GEOGRAPHIC_DATA]-RAMP pdf 2024 SOC 2 Type 2 Report for D…" at bounding box center [382, 201] width 658 height 202
click at [590, 279] on div "SOC 2 Type 2 - NIST - [GEOGRAPHIC_DATA]-RAMP pdf 2024 SOC 2 Type 2 Report for D…" at bounding box center [382, 201] width 658 height 202
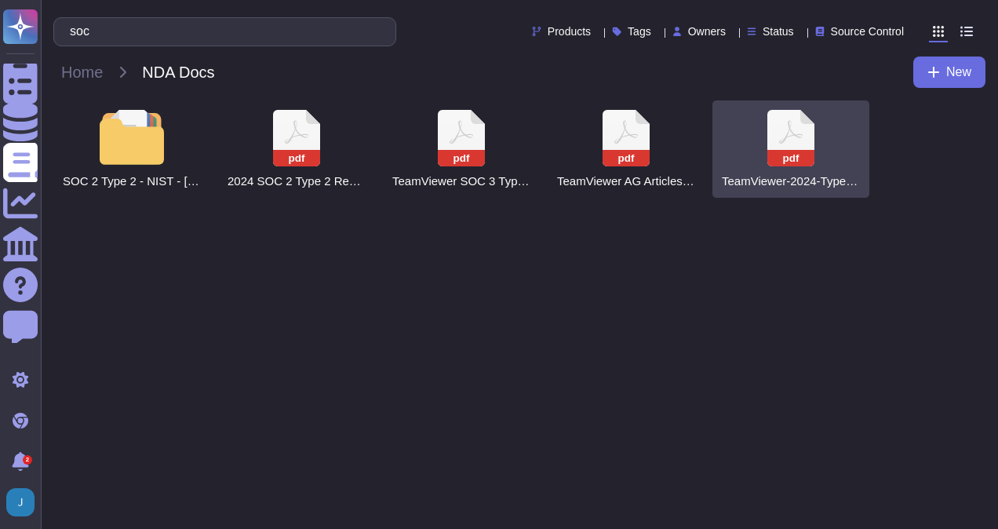
click at [816, 151] on div "pdf TeamViewer-2024-Type 2 SOC 2-Final Report.pdf" at bounding box center [791, 148] width 157 height 97
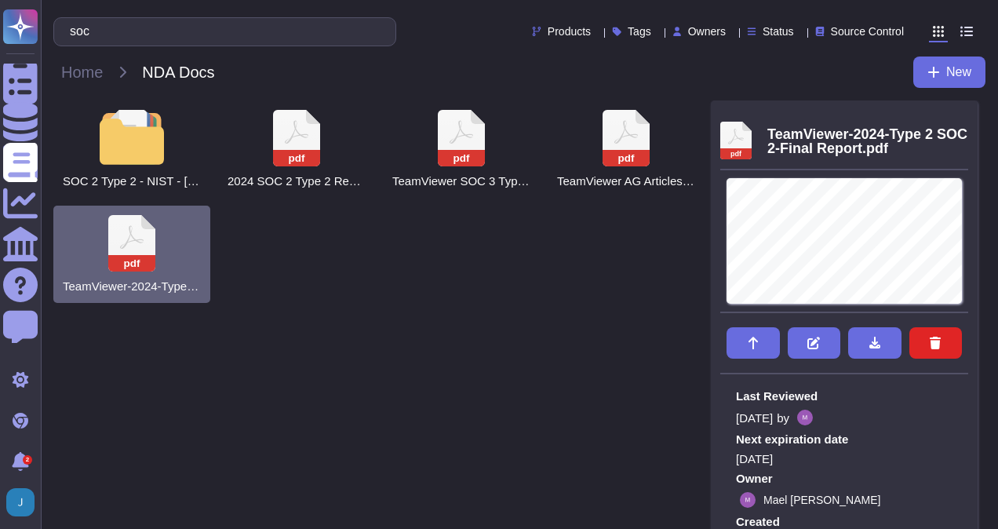
click at [135, 265] on rect at bounding box center [131, 263] width 47 height 16
click at [135, 265] on html "Questionnaires Knowledge Base Documents Analytics CAIQ / SIG Help Center Feedba…" at bounding box center [499, 157] width 998 height 315
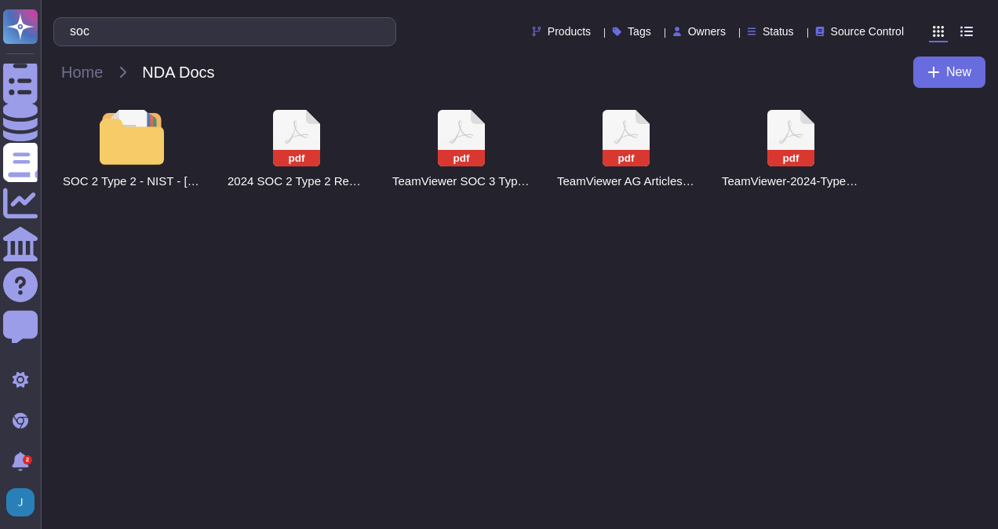
click at [684, 210] on html "Questionnaires Knowledge Base Documents Analytics CAIQ / SIG Help Center Feedba…" at bounding box center [499, 105] width 998 height 210
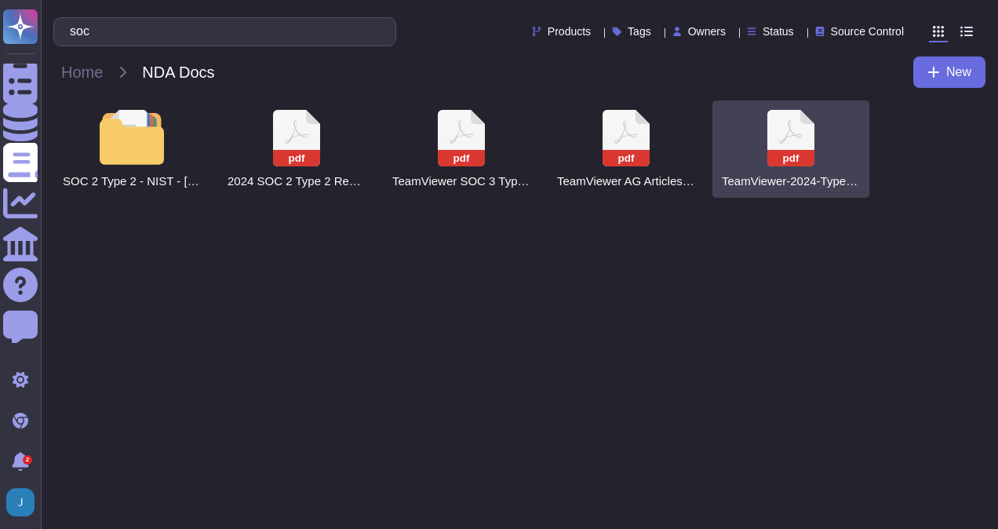
click at [793, 154] on rect at bounding box center [790, 158] width 47 height 16
